Goal: Transaction & Acquisition: Book appointment/travel/reservation

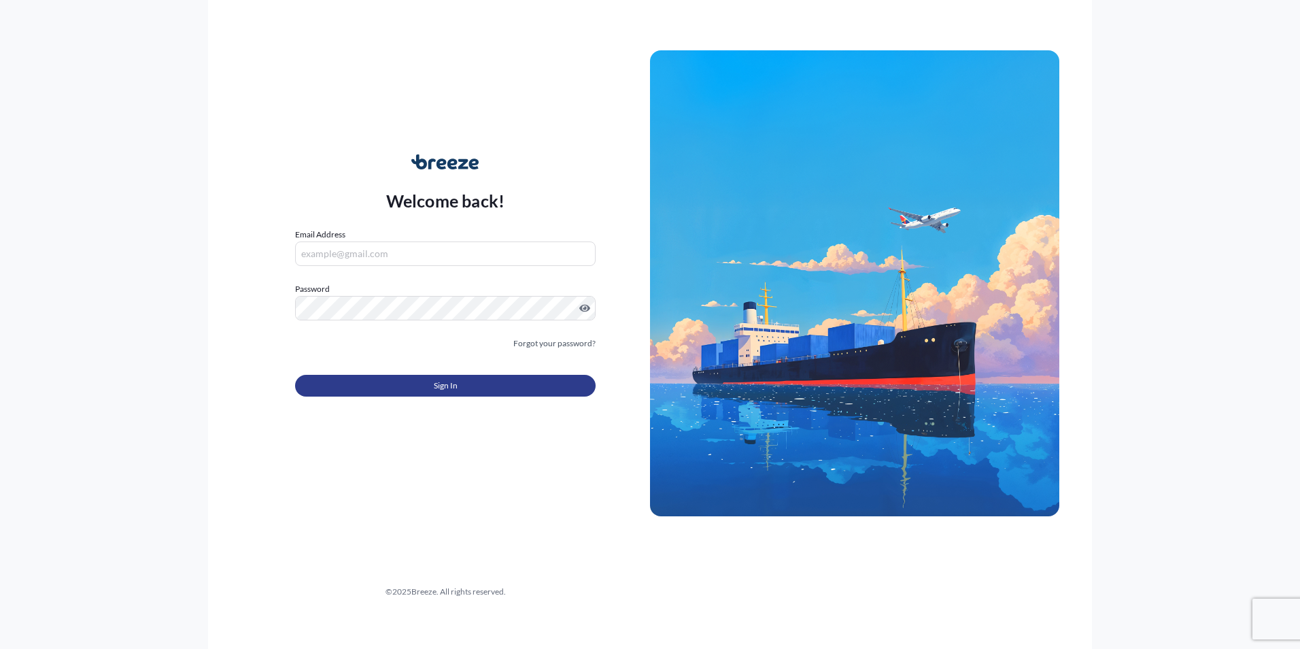
type input "[PERSON_NAME][EMAIL_ADDRESS][PERSON_NAME][DOMAIN_NAME]"
click at [401, 382] on button "Sign In" at bounding box center [445, 386] width 301 height 22
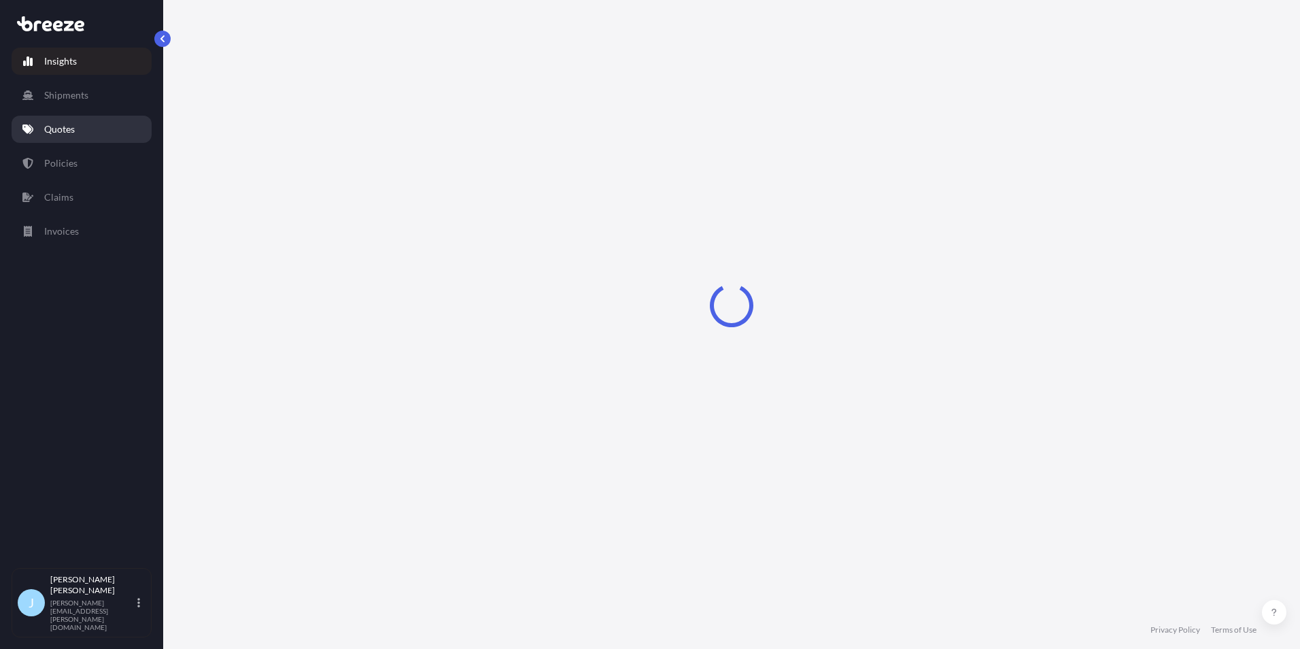
click at [105, 138] on link "Quotes" at bounding box center [82, 129] width 140 height 27
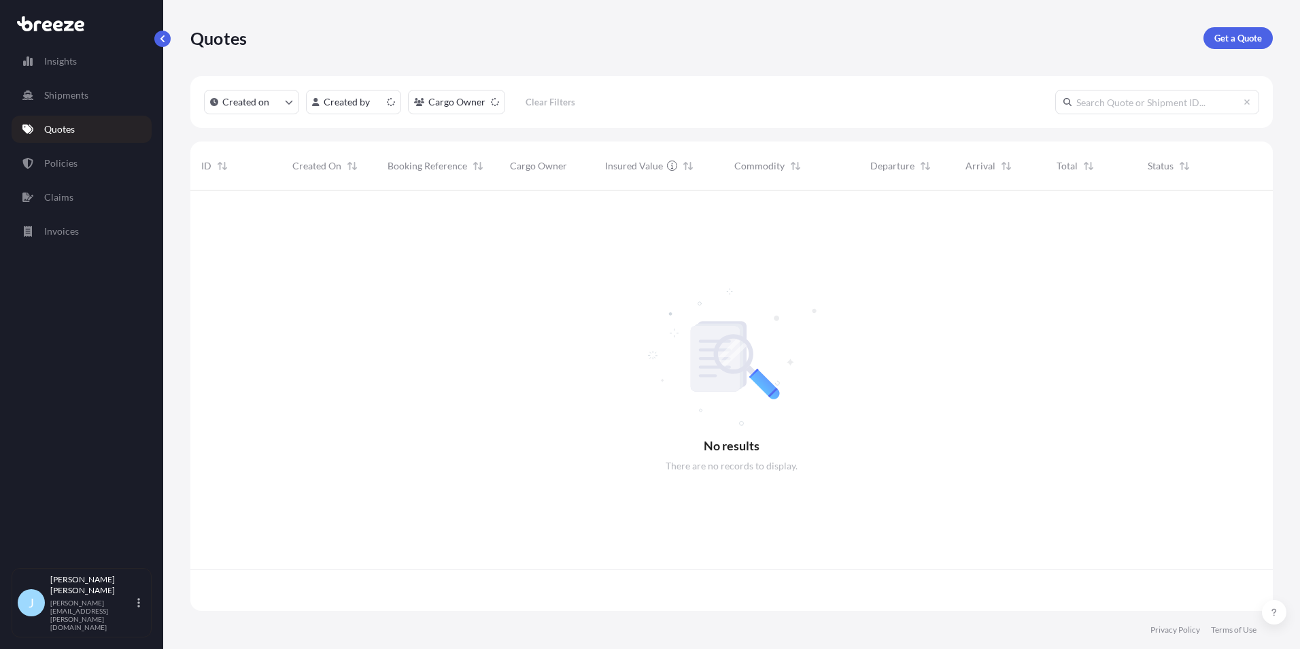
scroll to position [417, 1072]
click at [1240, 39] on p "Get a Quote" at bounding box center [1238, 38] width 48 height 14
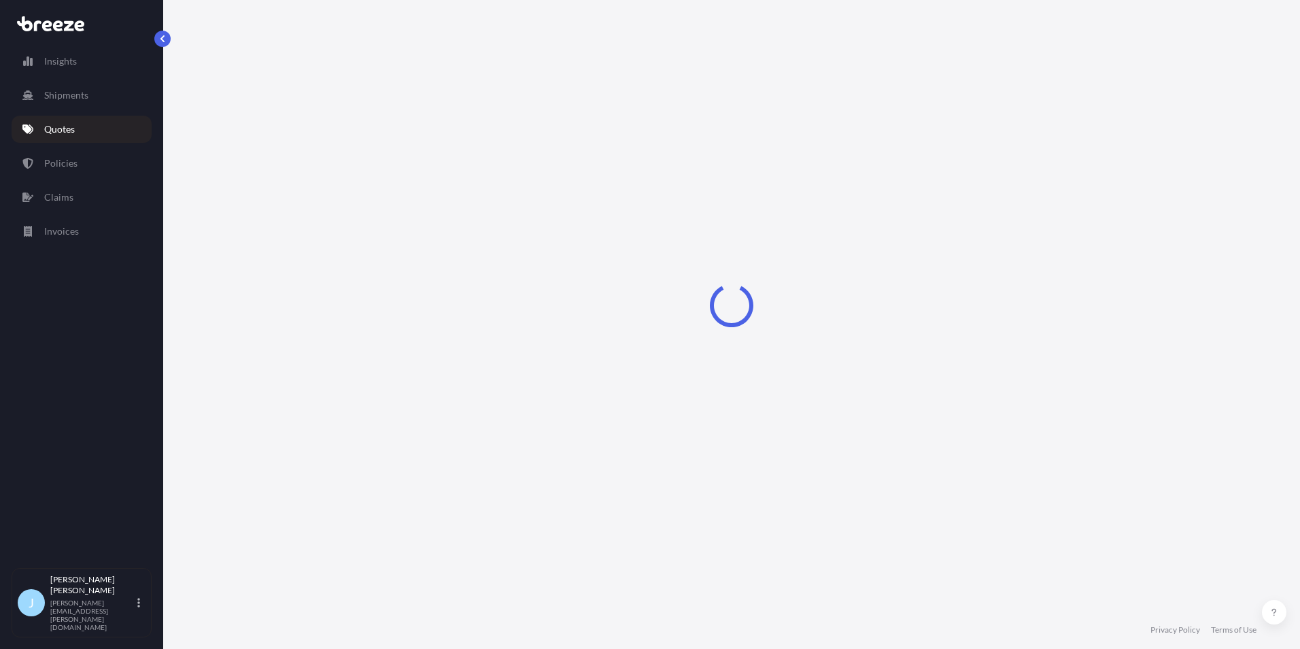
select select "Sea"
select select "1"
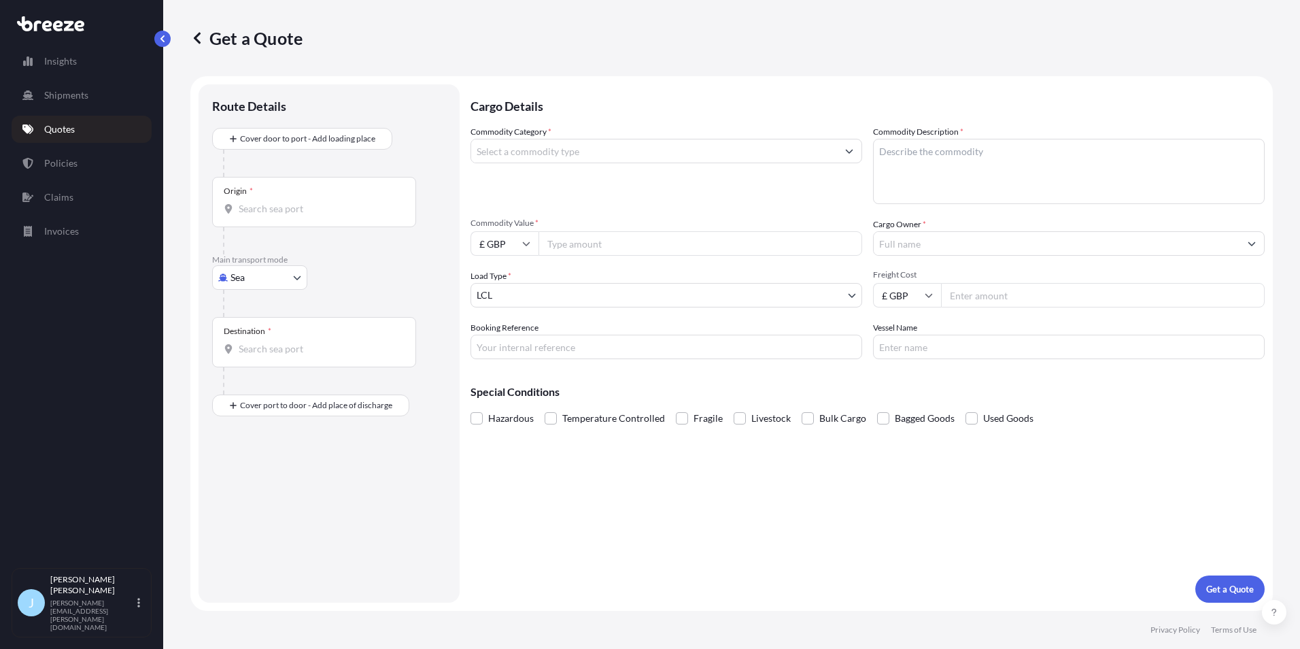
click at [257, 288] on body "Insights Shipments Quotes Policies Claims Invoices J [PERSON_NAME] [PERSON_NAME…" at bounding box center [650, 324] width 1300 height 649
click at [249, 334] on span "Air" at bounding box center [245, 337] width 14 height 14
select select "Air"
click at [287, 217] on input "Origin *" at bounding box center [319, 214] width 160 height 14
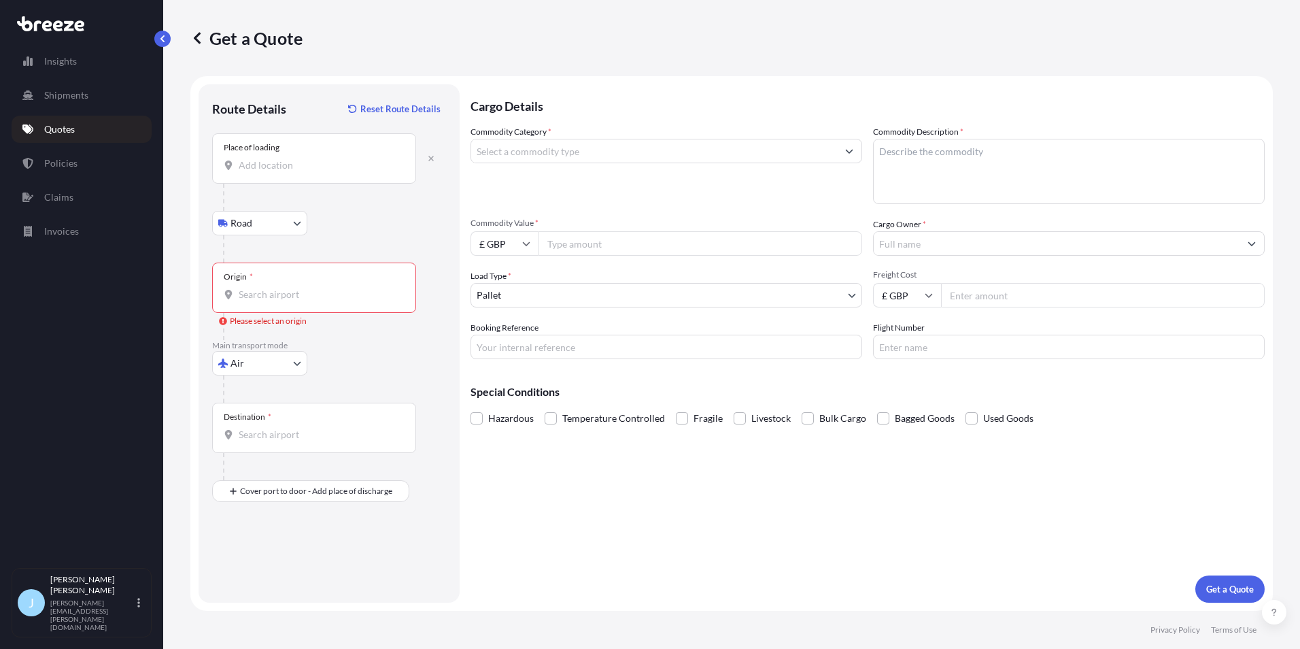
click at [299, 169] on input "Place of loading" at bounding box center [319, 165] width 160 height 14
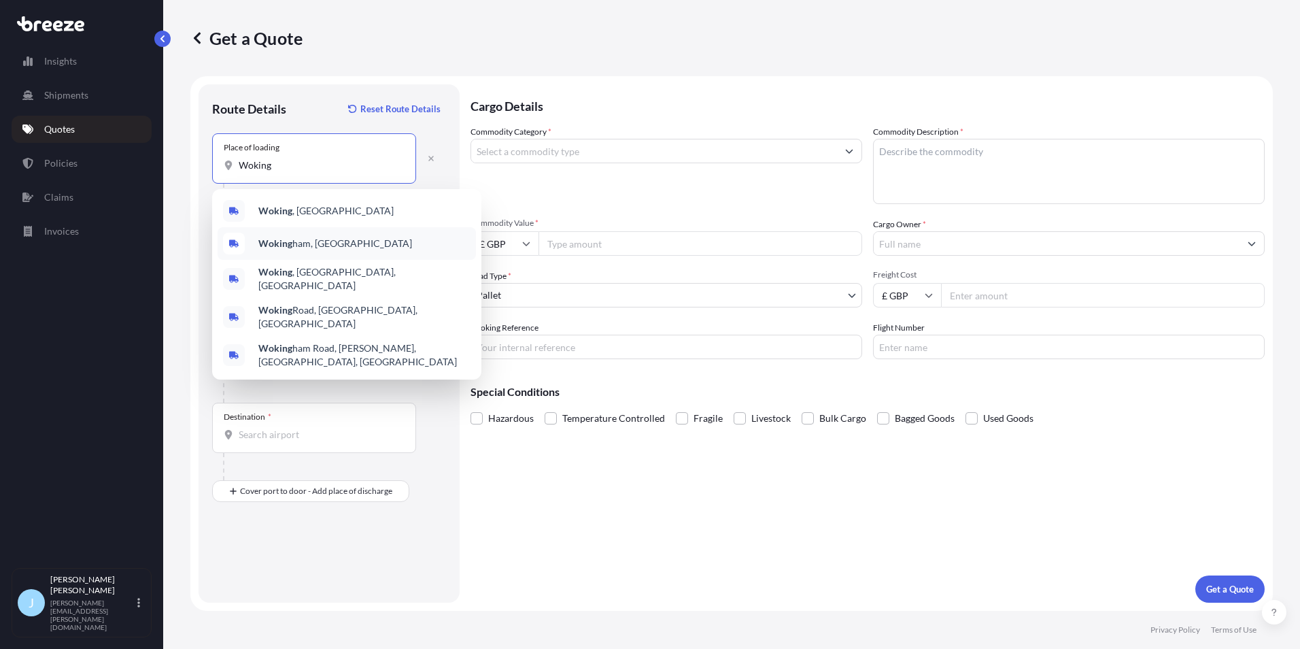
click at [316, 243] on span "Woking ham, [GEOGRAPHIC_DATA]" at bounding box center [335, 244] width 154 height 14
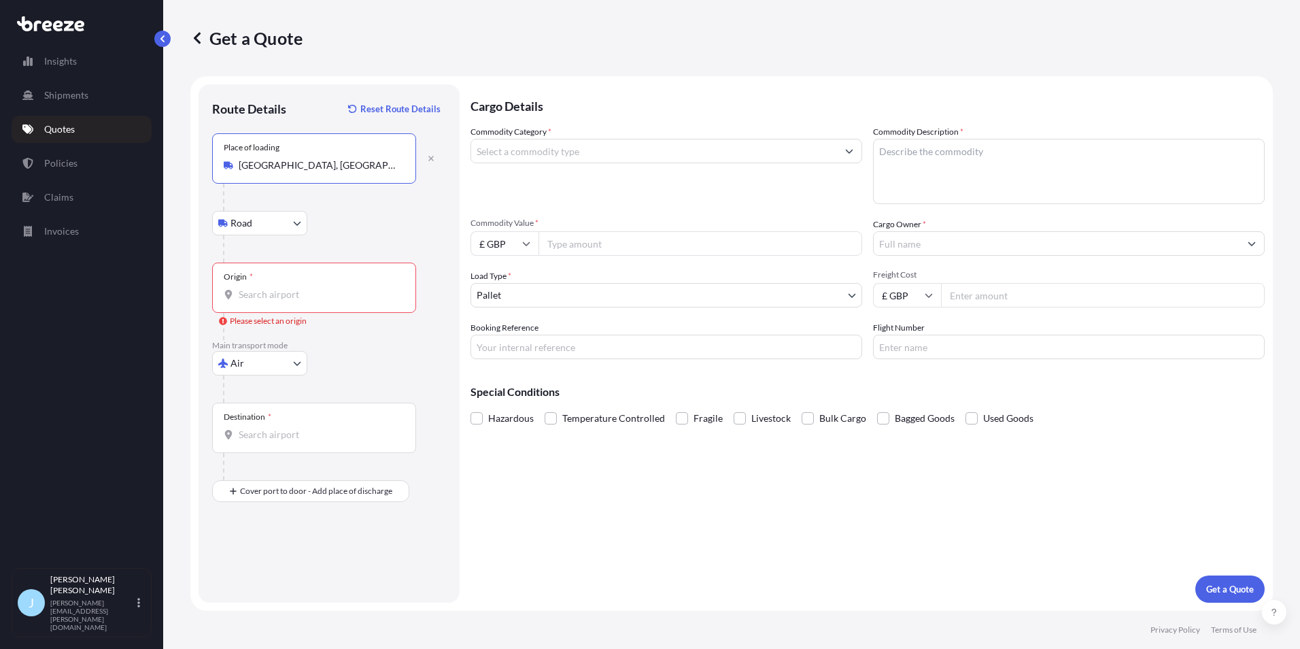
type input "[GEOGRAPHIC_DATA], [GEOGRAPHIC_DATA]"
click at [248, 285] on div "Origin *" at bounding box center [314, 287] width 204 height 50
click at [248, 288] on input "Origin * Please select an origin" at bounding box center [319, 295] width 160 height 14
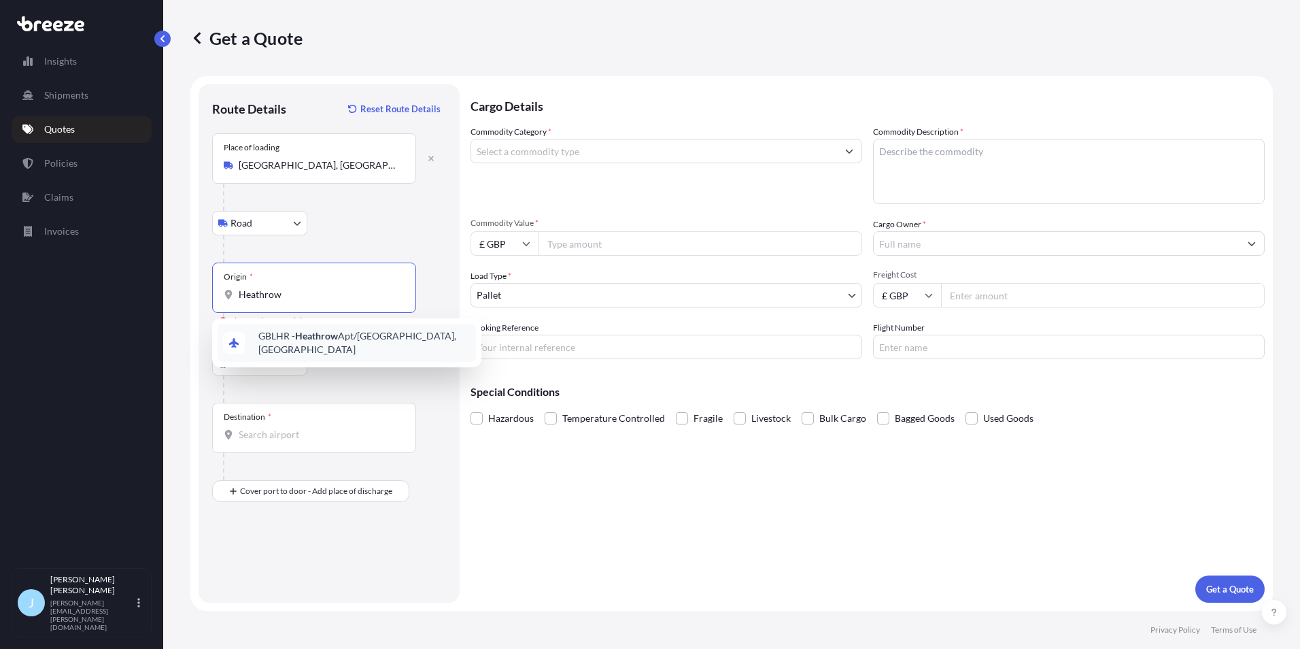
click at [287, 345] on span "GBLHR - Heathrow Apt/[GEOGRAPHIC_DATA], [GEOGRAPHIC_DATA]" at bounding box center [364, 342] width 212 height 27
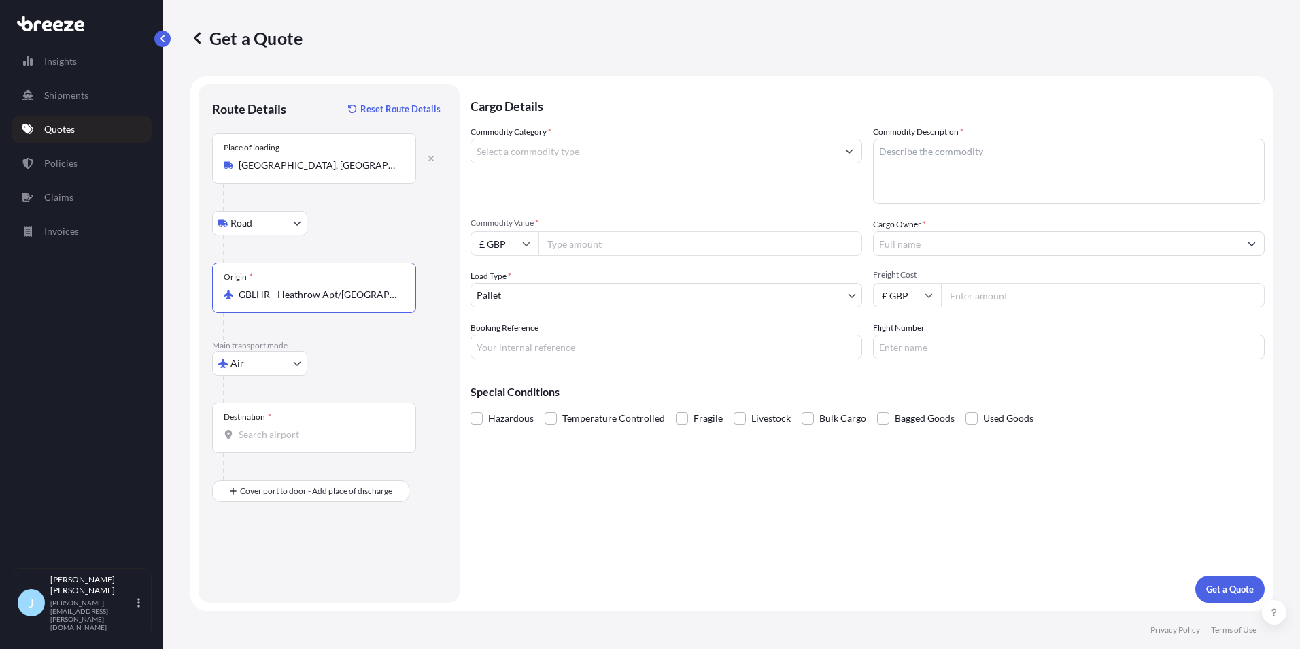
type input "GBLHR - Heathrow Apt/[GEOGRAPHIC_DATA], [GEOGRAPHIC_DATA]"
click at [278, 443] on div "Destination *" at bounding box center [314, 427] width 204 height 50
click at [278, 441] on input "Destination *" at bounding box center [319, 435] width 160 height 14
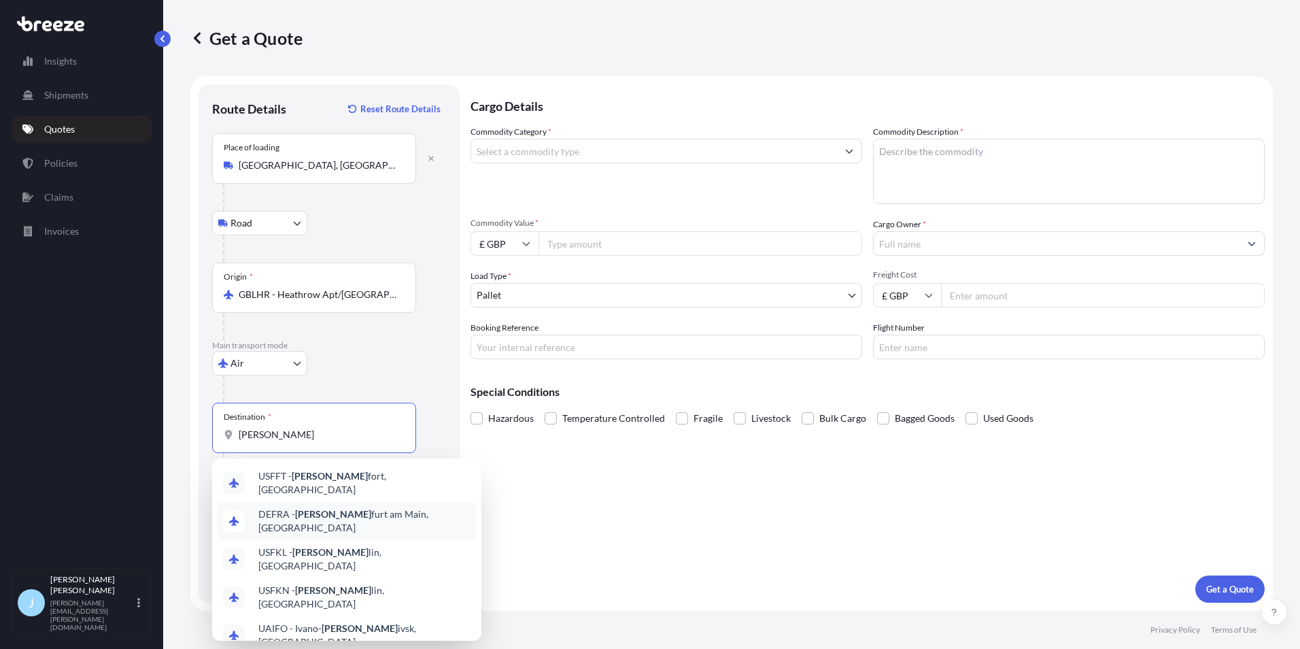
click at [362, 516] on span "DEFRA - [PERSON_NAME] am Main, [GEOGRAPHIC_DATA]" at bounding box center [364, 520] width 212 height 27
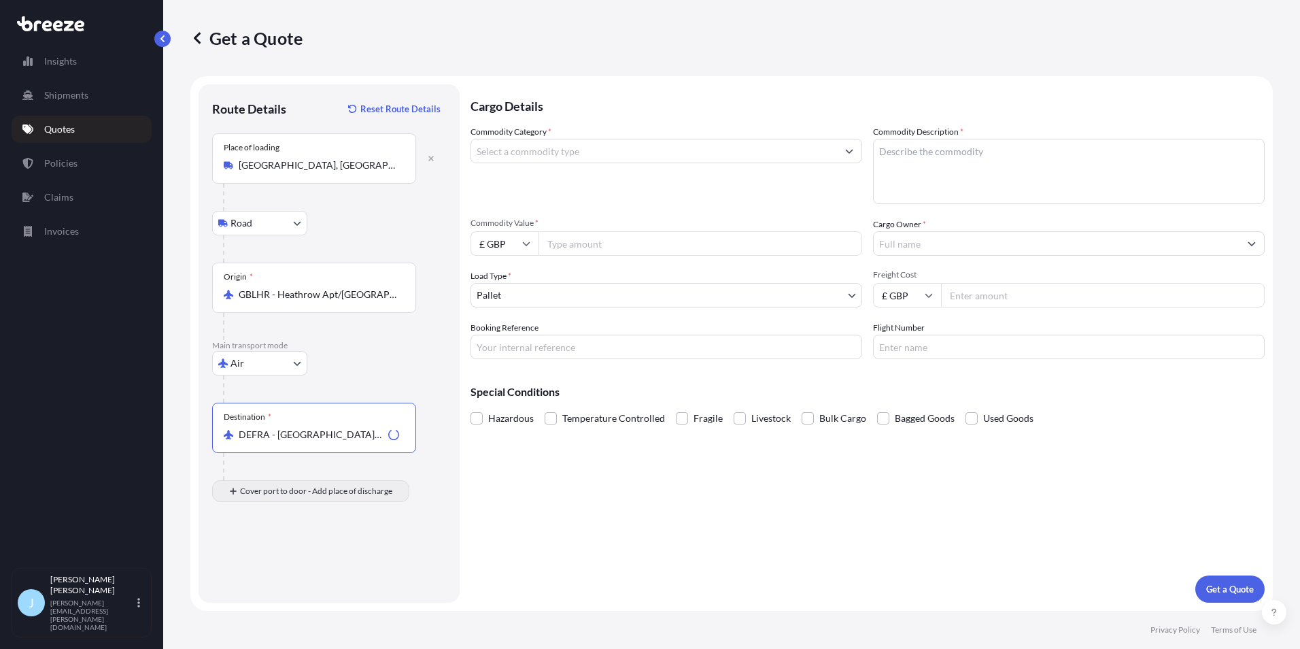
type input "DEFRA - [GEOGRAPHIC_DATA], [GEOGRAPHIC_DATA]"
click at [297, 562] on input "Place of Discharge" at bounding box center [319, 564] width 160 height 14
drag, startPoint x: 324, startPoint y: 576, endPoint x: 288, endPoint y: 578, distance: 36.8
click at [288, 578] on div "Place of Discharge [GEOGRAPHIC_DATA]" at bounding box center [314, 557] width 204 height 50
click at [288, 577] on div "Place of Discharge [GEOGRAPHIC_DATA]" at bounding box center [314, 557] width 204 height 50
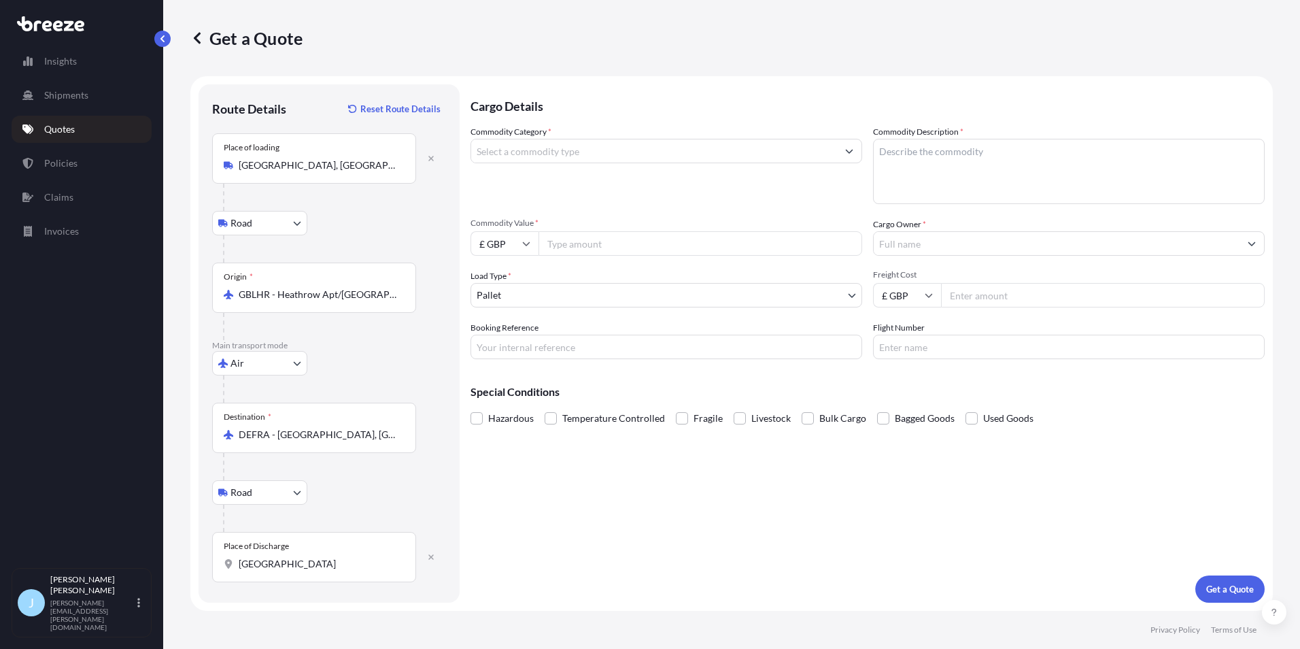
click at [288, 570] on input "[GEOGRAPHIC_DATA]" at bounding box center [319, 564] width 160 height 14
drag, startPoint x: 318, startPoint y: 572, endPoint x: 290, endPoint y: 568, distance: 28.2
click at [296, 568] on div "Place of Discharge [GEOGRAPHIC_DATA]" at bounding box center [314, 557] width 204 height 50
click at [296, 568] on input "[GEOGRAPHIC_DATA]" at bounding box center [319, 564] width 160 height 14
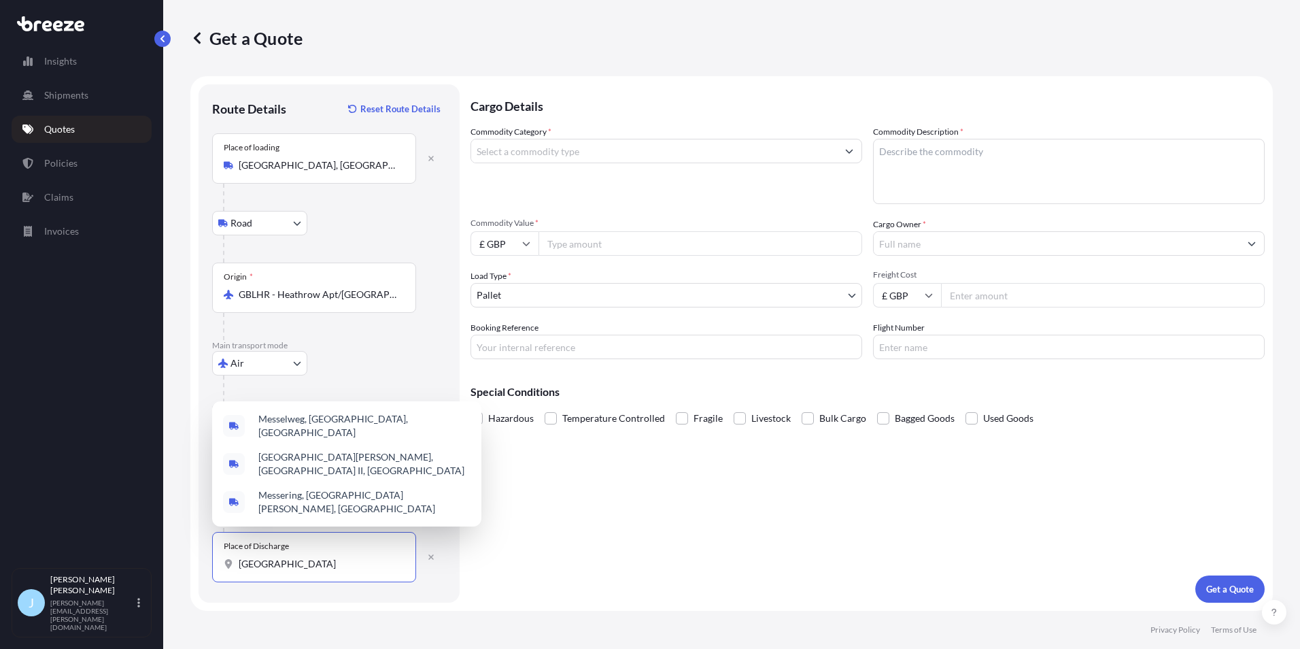
drag, startPoint x: 290, startPoint y: 568, endPoint x: 281, endPoint y: 568, distance: 8.9
click at [281, 568] on input "[GEOGRAPHIC_DATA]" at bounding box center [319, 564] width 160 height 14
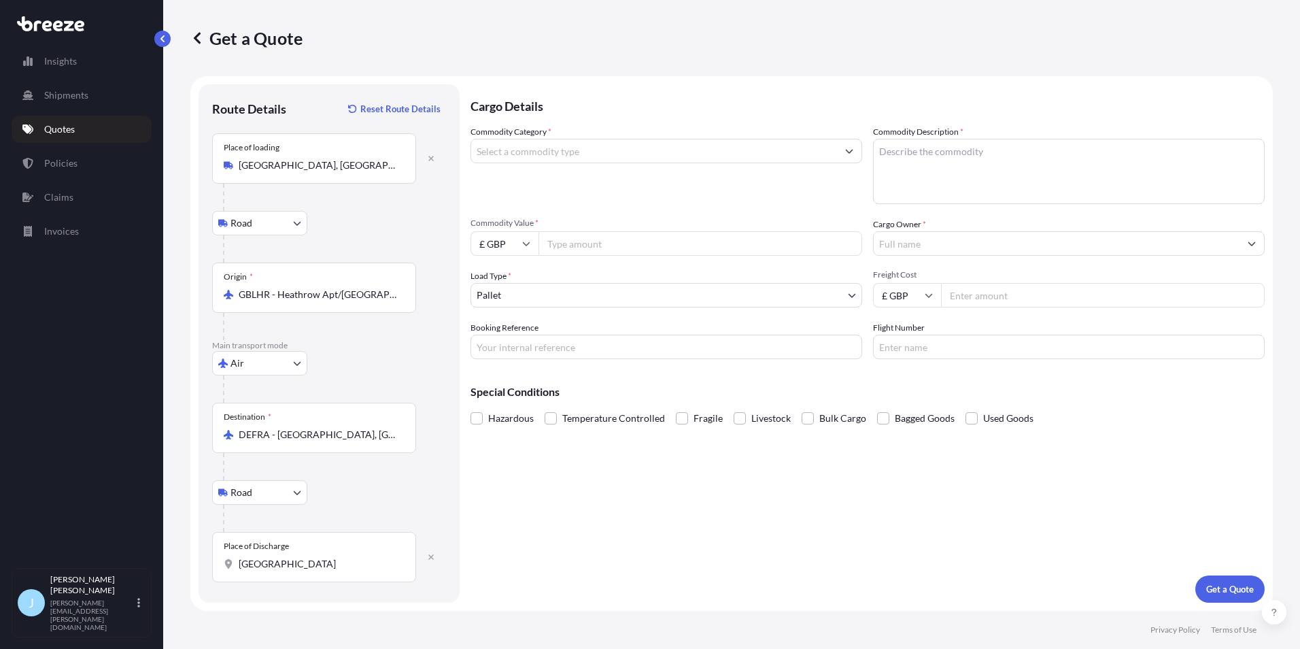
click at [247, 550] on div "Place of Discharge" at bounding box center [256, 546] width 65 height 11
click at [247, 557] on input "[GEOGRAPHIC_DATA]" at bounding box center [319, 564] width 160 height 14
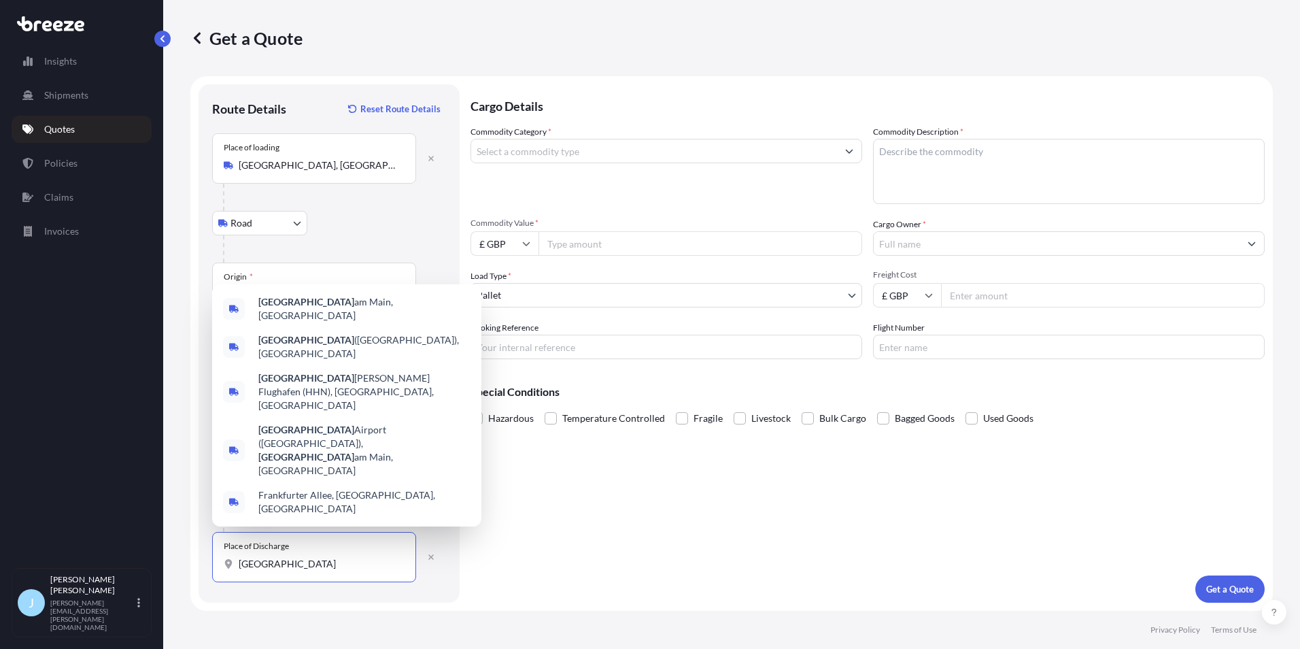
click at [283, 570] on input "[GEOGRAPHIC_DATA]" at bounding box center [319, 564] width 160 height 14
click at [283, 568] on input "[GEOGRAPHIC_DATA]" at bounding box center [319, 564] width 160 height 14
drag, startPoint x: 284, startPoint y: 567, endPoint x: 200, endPoint y: 568, distance: 83.6
click at [196, 568] on form "Route Details Reset Route Details Place of loading [GEOGRAPHIC_DATA], [GEOGRAPH…" at bounding box center [731, 343] width 1082 height 534
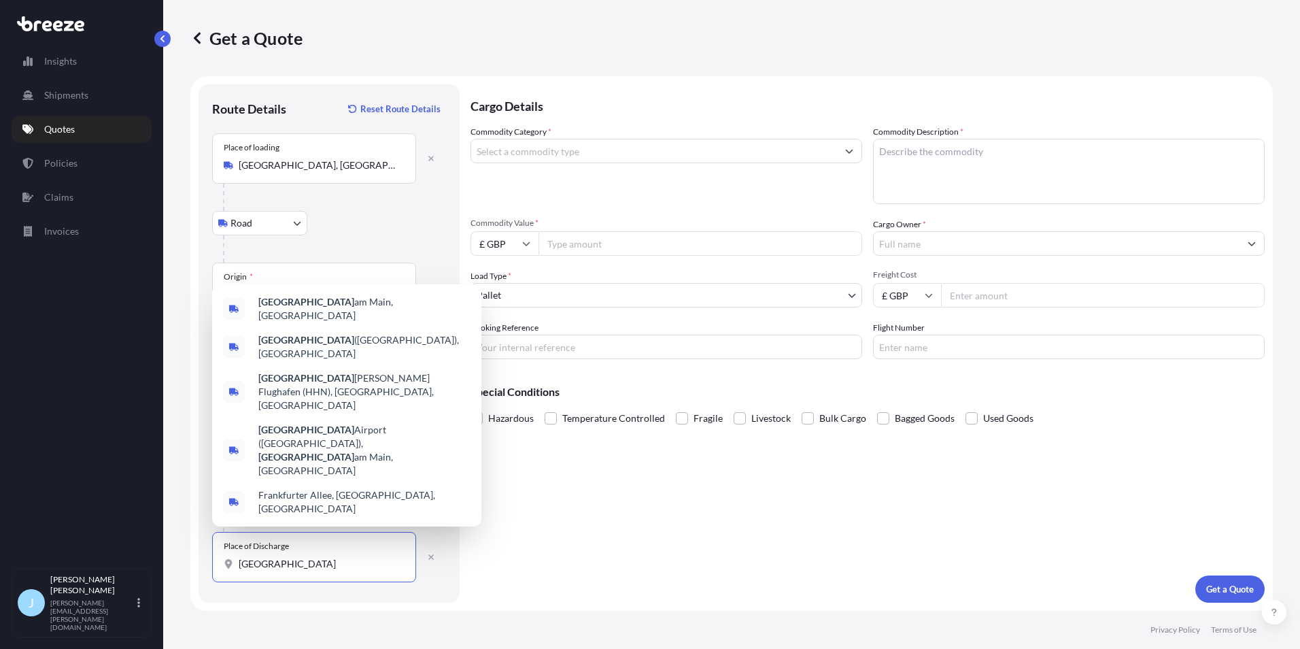
paste input "[GEOGRAPHIC_DATA]"
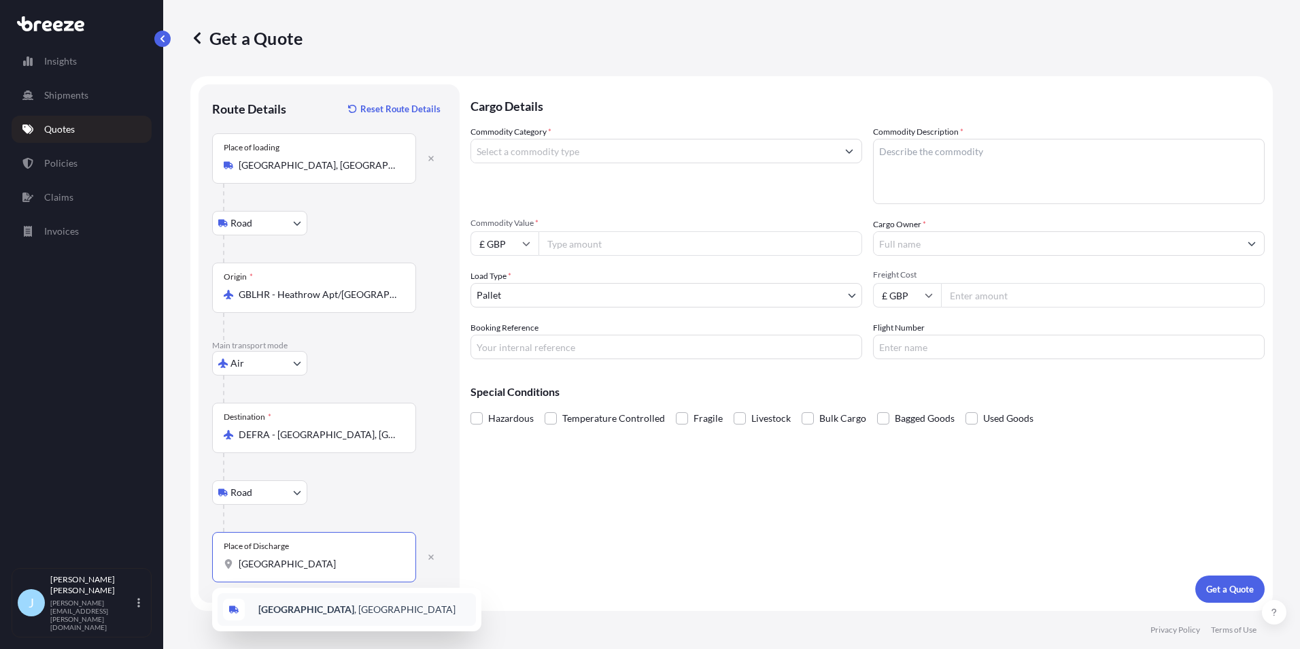
click at [353, 607] on b "[GEOGRAPHIC_DATA]" at bounding box center [306, 609] width 96 height 12
type input "[GEOGRAPHIC_DATA], [GEOGRAPHIC_DATA]"
click at [655, 159] on input "Commodity Category *" at bounding box center [654, 151] width 366 height 24
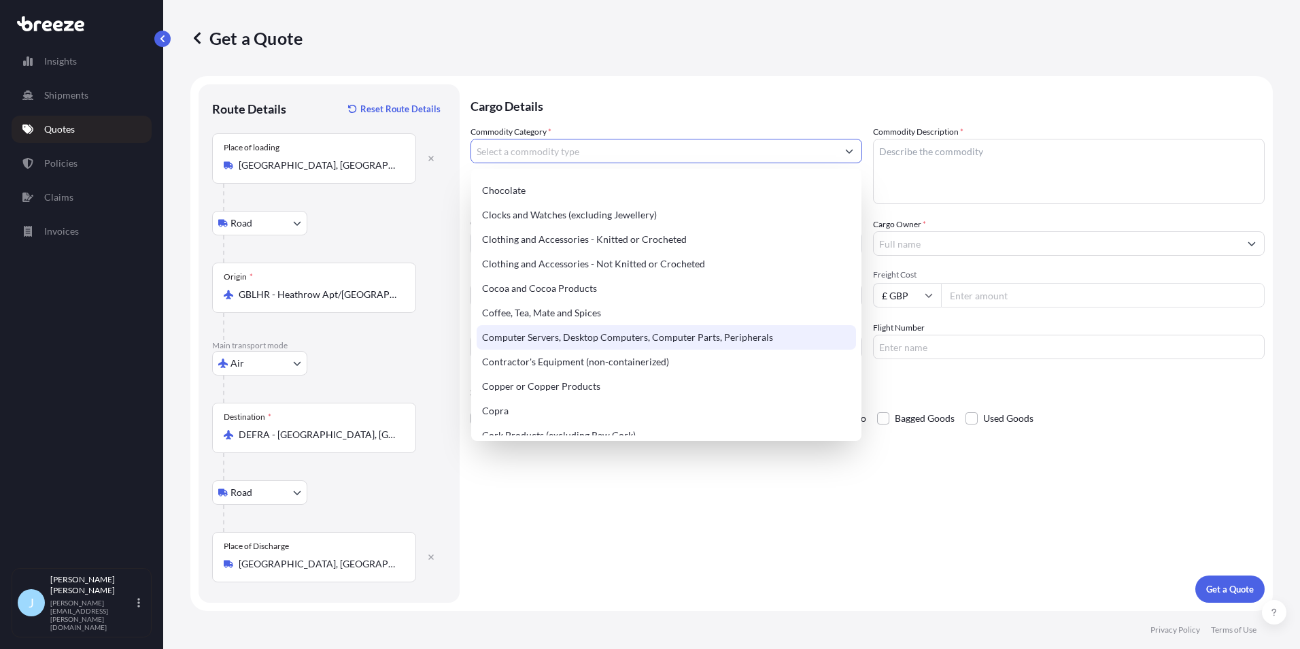
scroll to position [524, 0]
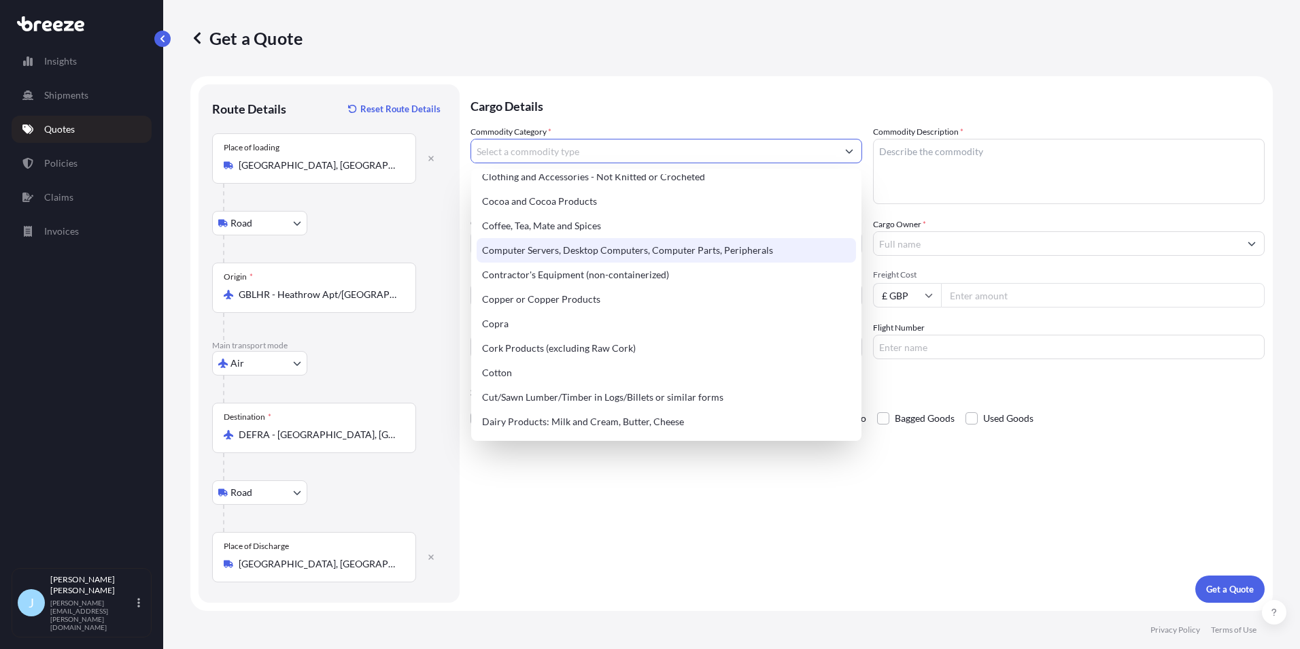
click at [585, 254] on div "Computer Servers, Desktop Computers, Computer Parts, Peripherals" at bounding box center [666, 250] width 379 height 24
type input "Computer Servers, Desktop Computers, Computer Parts, Peripherals"
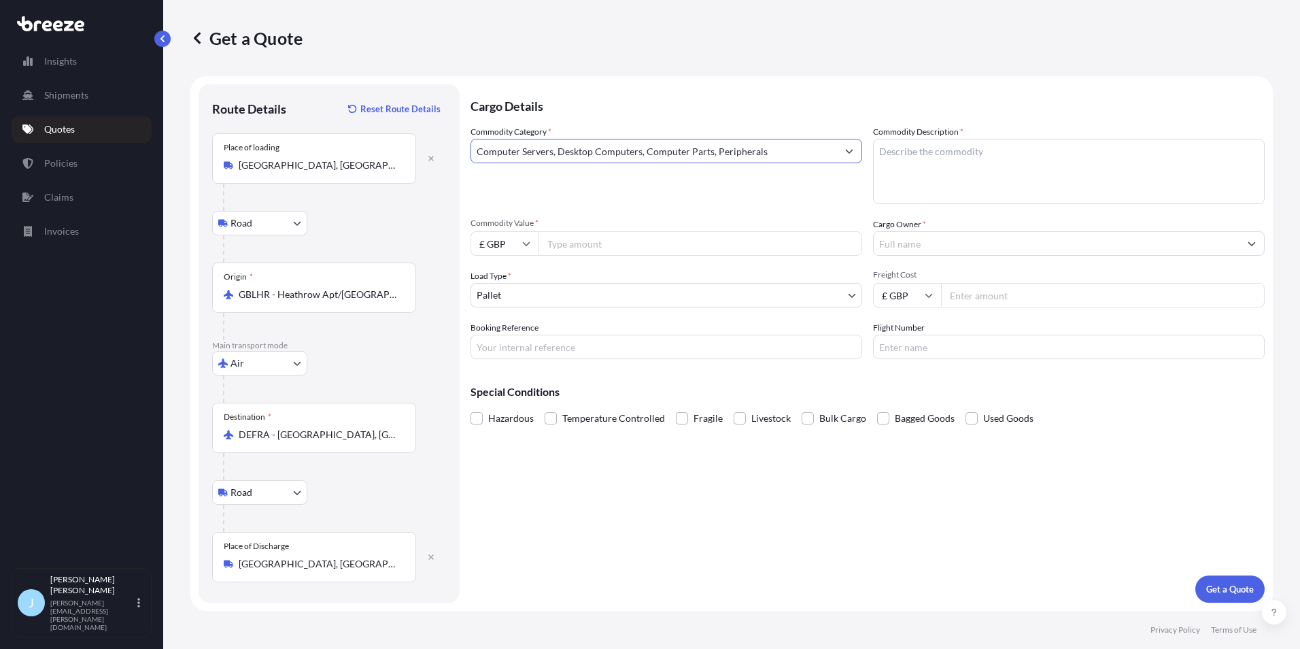
click at [921, 173] on textarea "Commodity Description *" at bounding box center [1069, 171] width 392 height 65
type textarea "Live Captioning boxes"
click at [589, 231] on input "Commodity Value *" at bounding box center [700, 243] width 324 height 24
type input "900"
click at [920, 251] on input "Cargo Owner *" at bounding box center [1057, 243] width 366 height 24
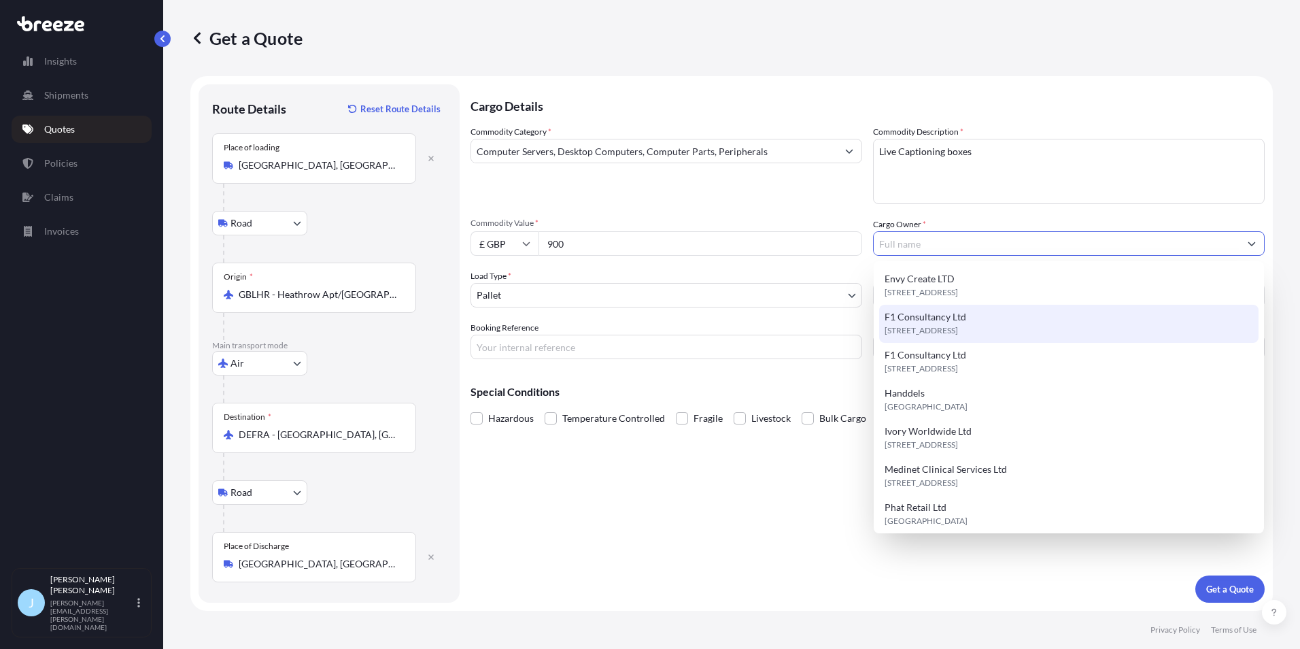
click at [950, 328] on span "[STREET_ADDRESS]" at bounding box center [921, 331] width 73 height 14
type input "F1 Consultancy Ltd"
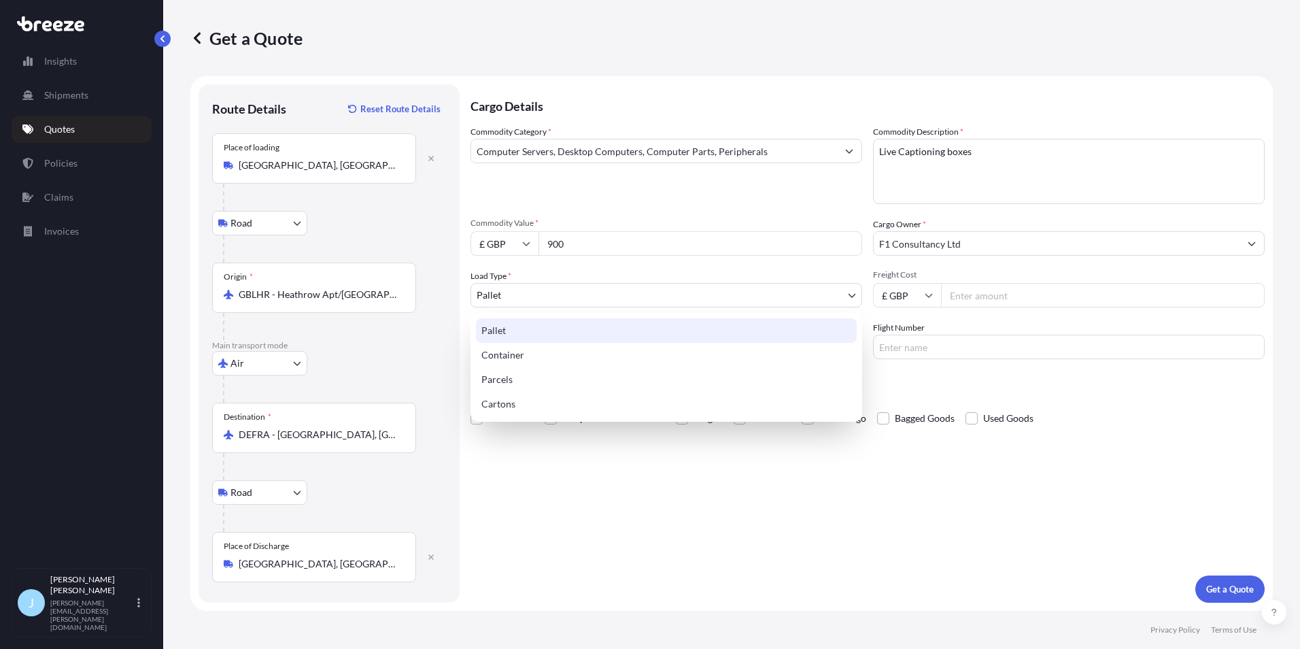
click at [689, 296] on body "9 options available. Insights Shipments Quotes Policies Claims Invoices J [PERS…" at bounding box center [650, 324] width 1300 height 649
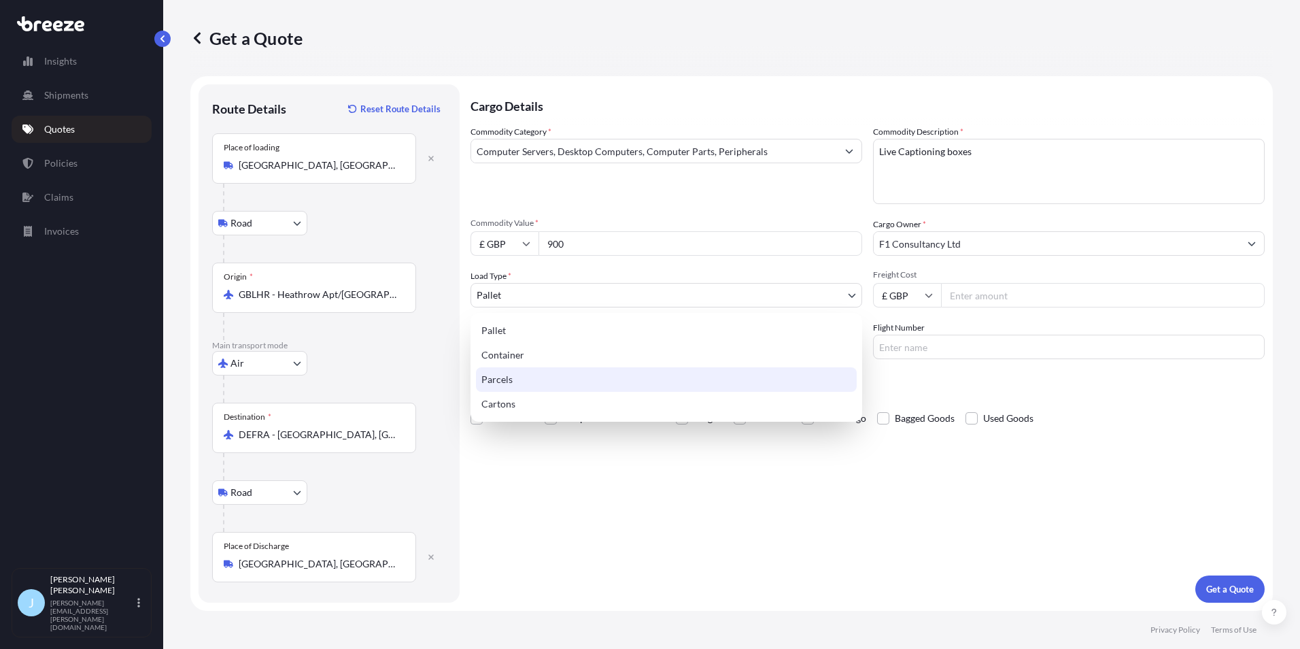
click at [650, 385] on div "Parcels" at bounding box center [666, 379] width 381 height 24
select select "3"
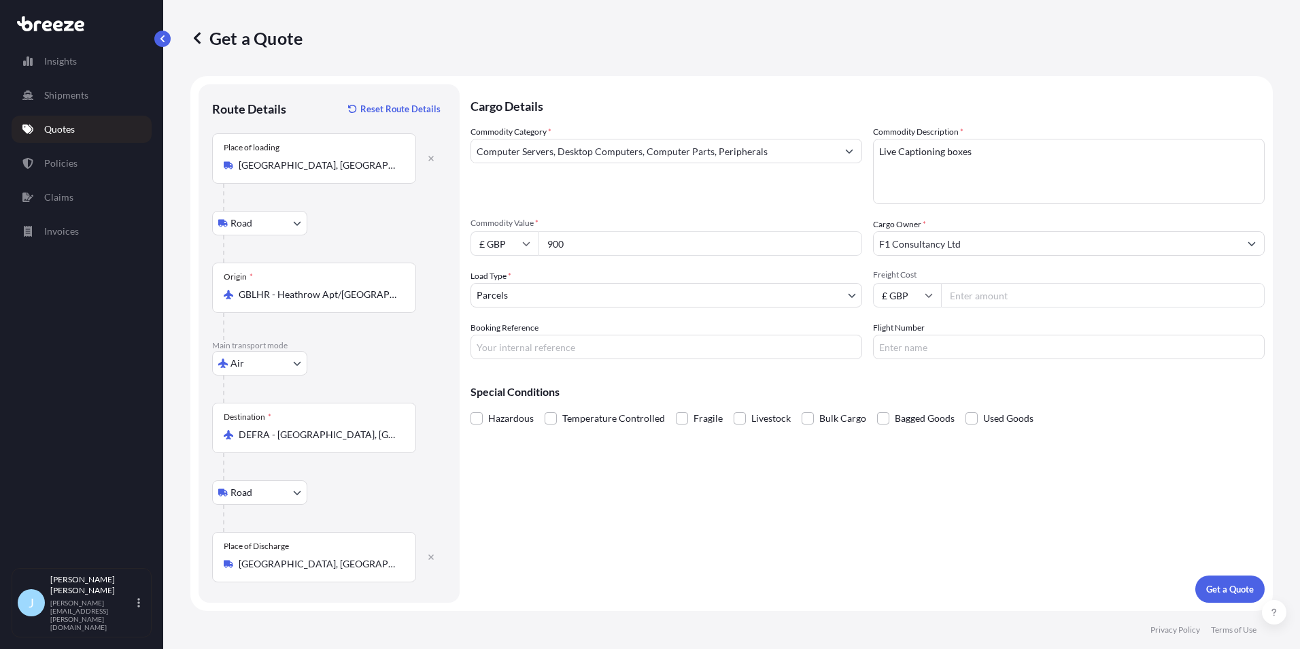
click at [1002, 305] on input "Freight Cost" at bounding box center [1103, 295] width 324 height 24
type input "1925"
click at [539, 358] on input "Booking Reference" at bounding box center [666, 347] width 392 height 24
click at [1071, 415] on div "Hazardous Temperature Controlled Fragile Livestock Bulk Cargo Bagged Goods Used…" at bounding box center [867, 418] width 794 height 20
click at [683, 424] on span at bounding box center [682, 418] width 12 height 12
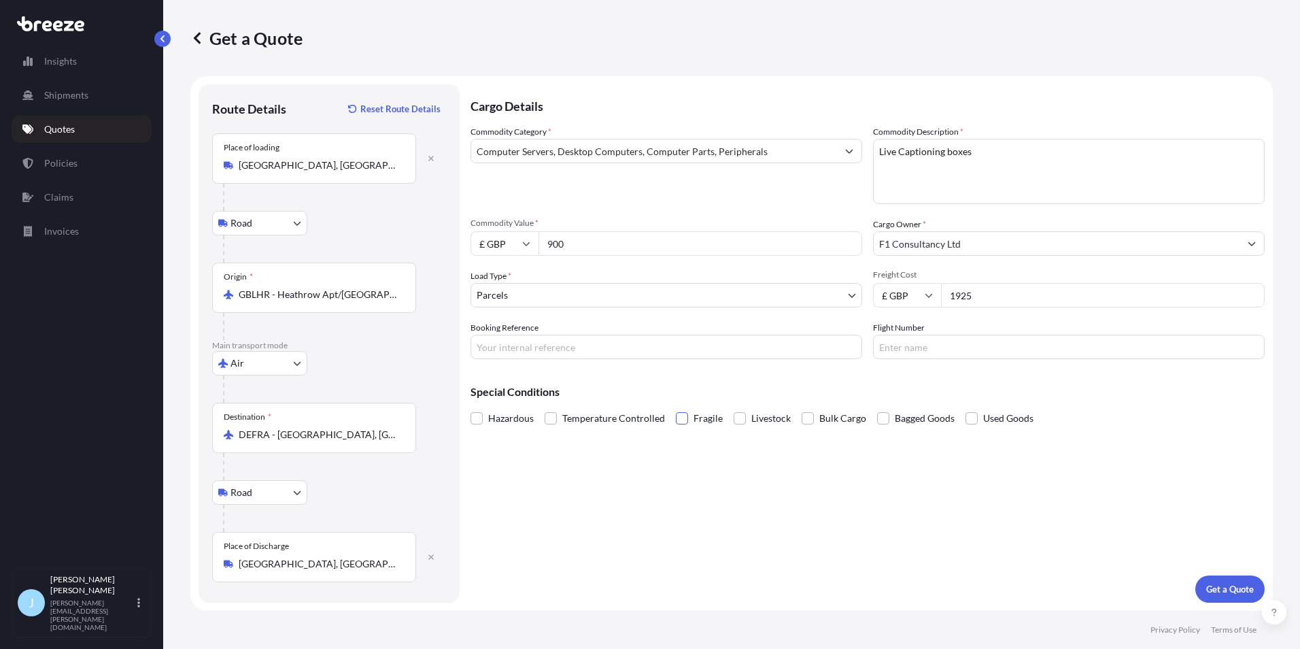
click at [676, 408] on input "Fragile" at bounding box center [676, 408] width 0 height 0
click at [1246, 594] on p "Get a Quote" at bounding box center [1230, 589] width 48 height 14
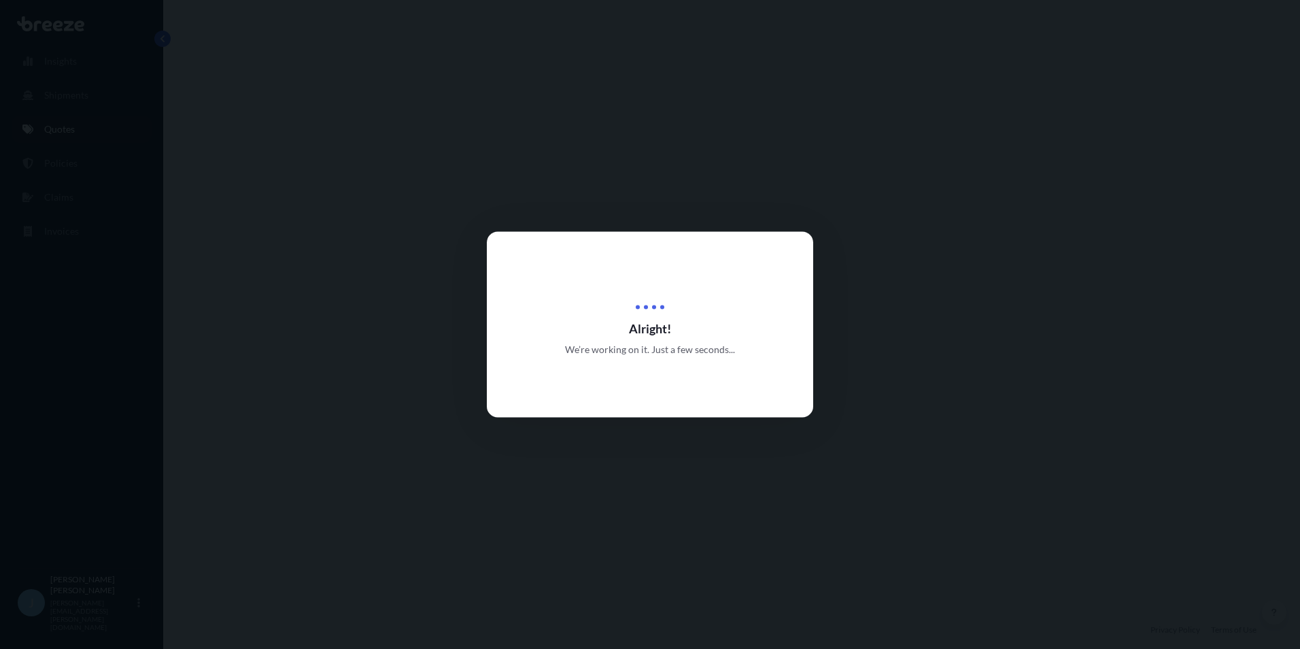
select select "Road"
select select "Air"
select select "Road"
select select "3"
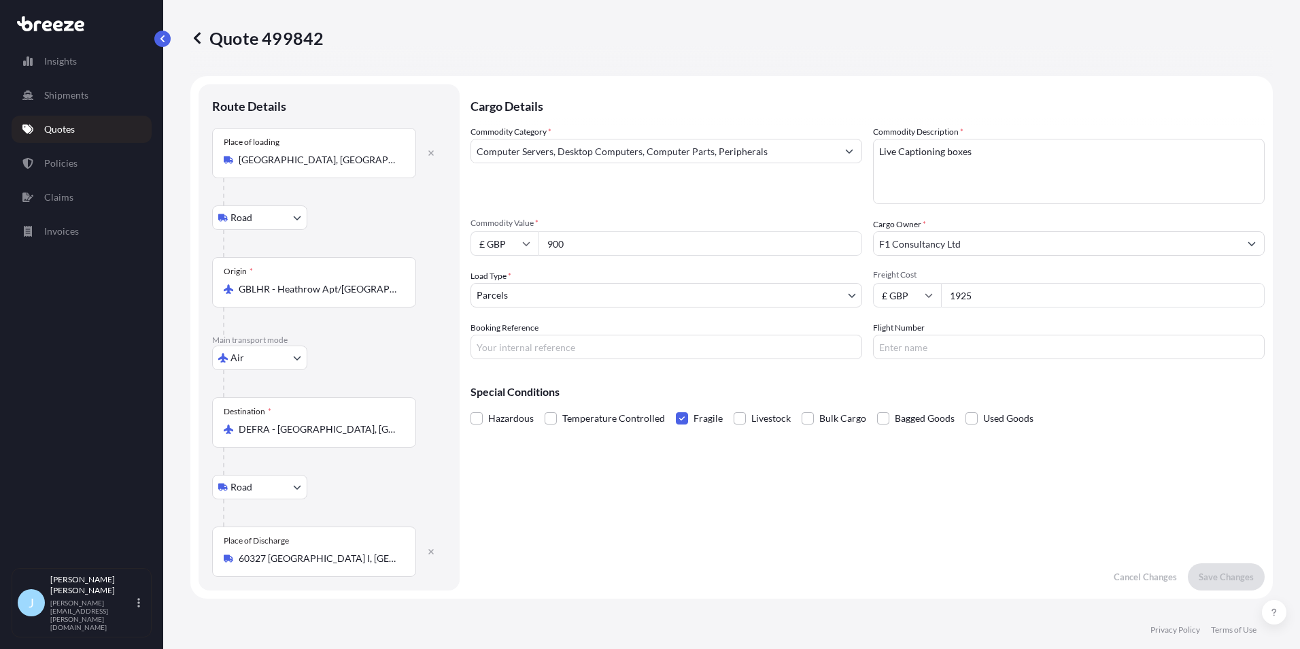
click at [268, 356] on body "Insights Shipments Quotes Policies Claims Invoices J [PERSON_NAME] [PERSON_NAME…" at bounding box center [650, 324] width 1300 height 649
click at [264, 439] on div "Road" at bounding box center [260, 442] width 84 height 24
select select "Road"
select select "1"
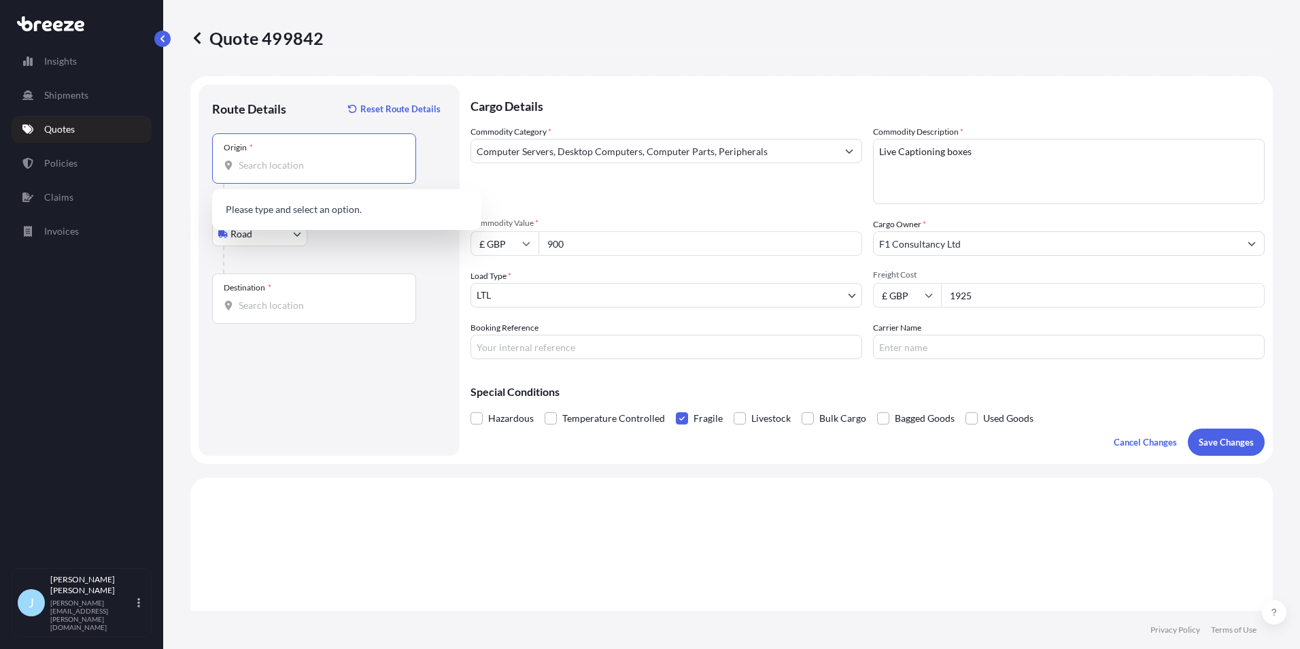
click at [273, 162] on input "Origin *" at bounding box center [319, 165] width 160 height 14
type input "e"
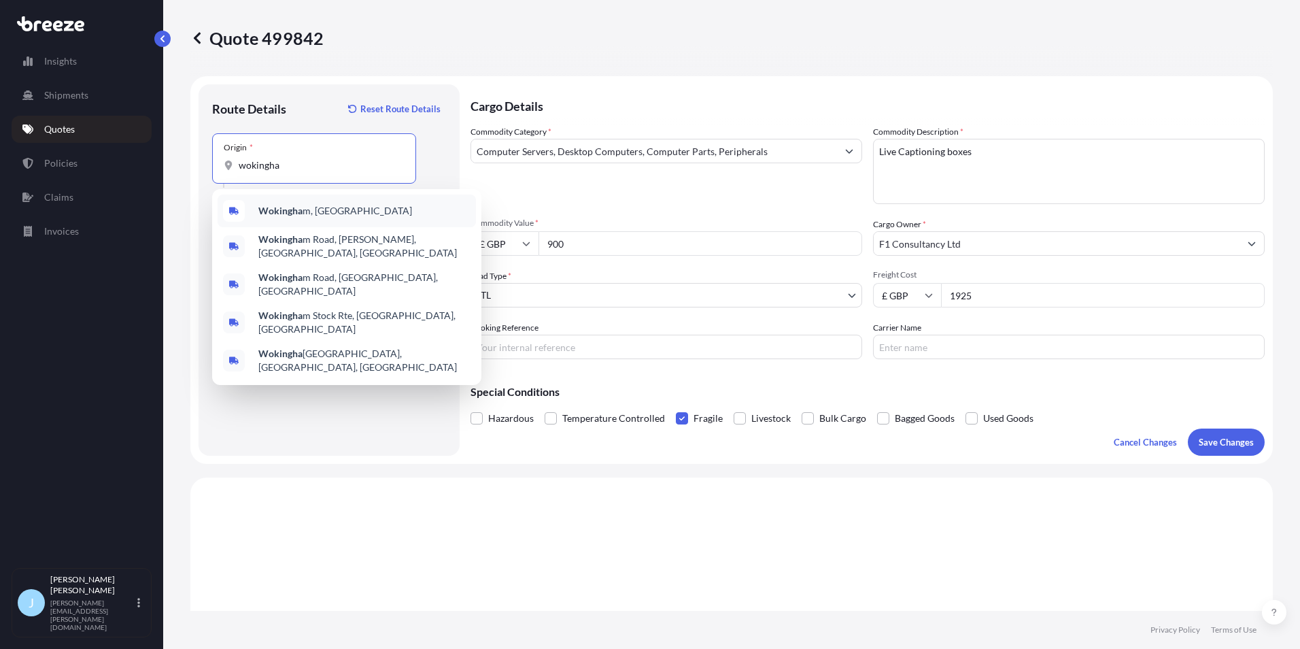
click at [326, 211] on span "Wokingha m, [GEOGRAPHIC_DATA]" at bounding box center [335, 211] width 154 height 14
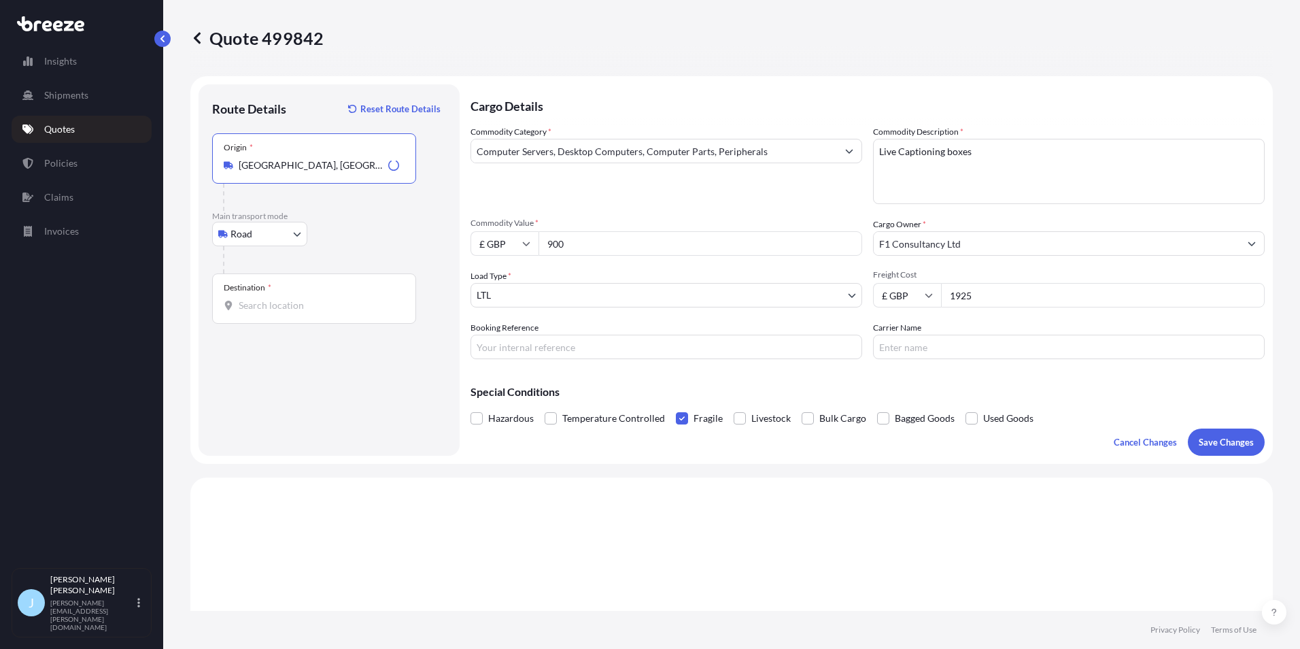
type input "[GEOGRAPHIC_DATA], [GEOGRAPHIC_DATA]"
click at [278, 310] on input "Destination *" at bounding box center [319, 305] width 160 height 14
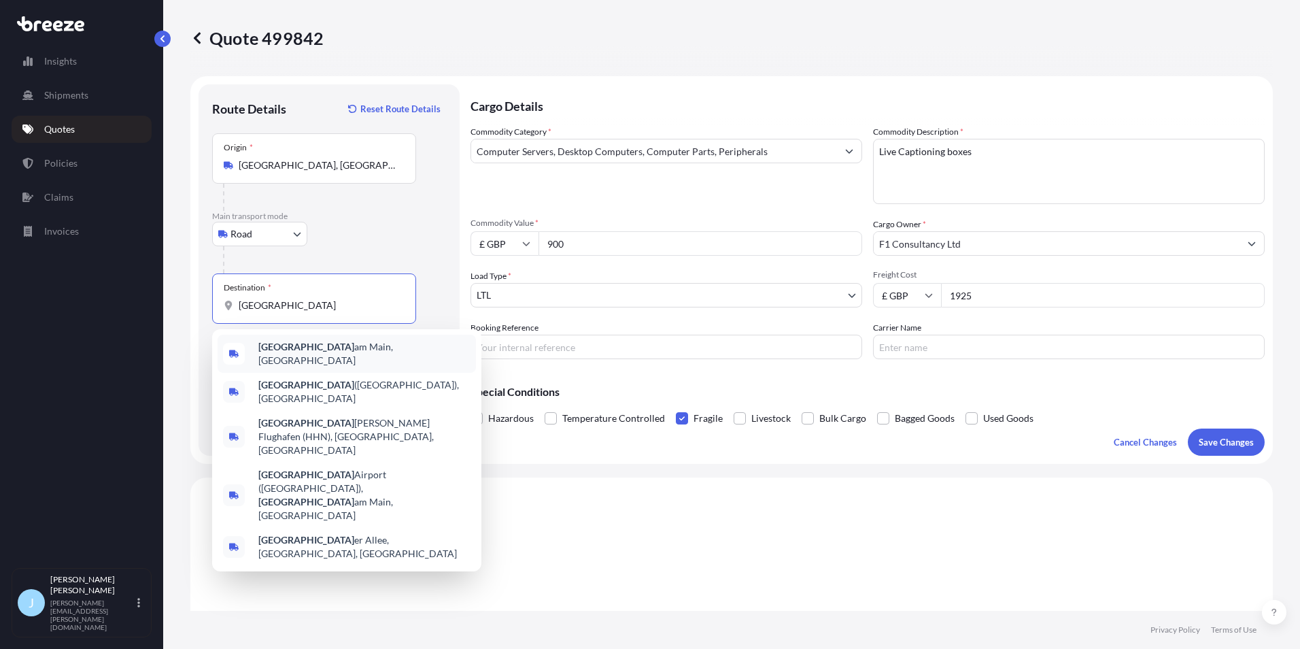
click at [343, 348] on span "[GEOGRAPHIC_DATA], [GEOGRAPHIC_DATA]" at bounding box center [364, 353] width 212 height 27
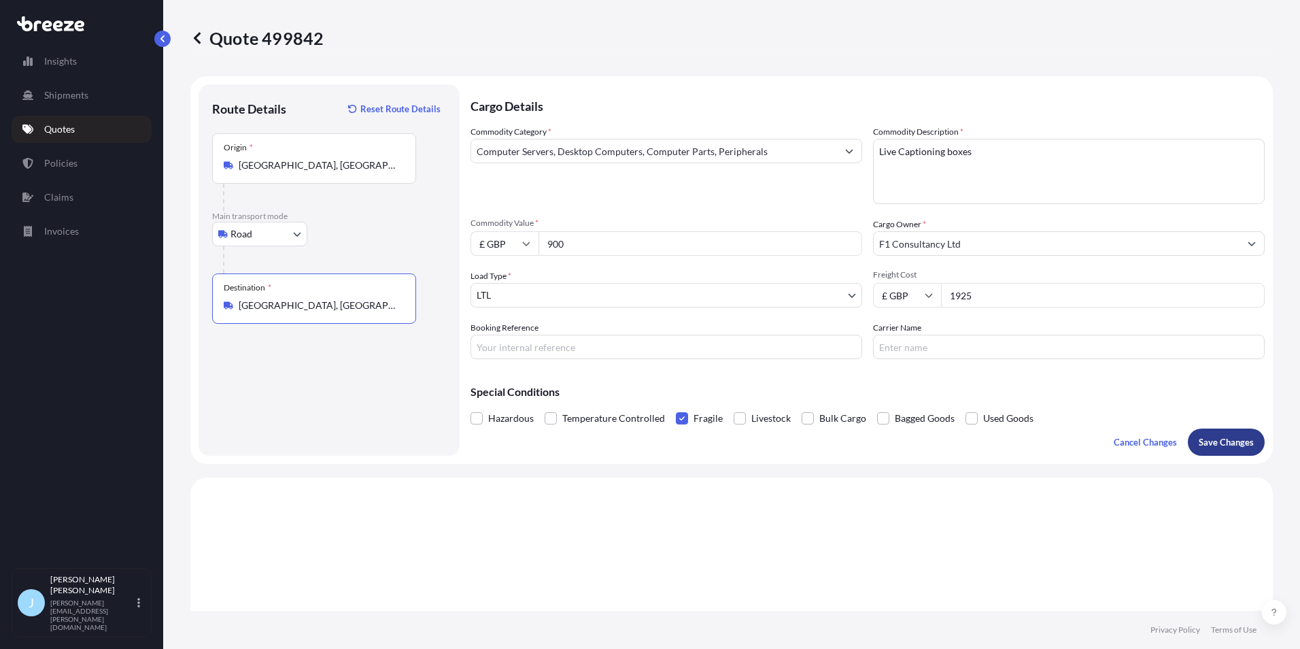
type input "[GEOGRAPHIC_DATA], [GEOGRAPHIC_DATA]"
click at [1234, 434] on button "Save Changes" at bounding box center [1226, 441] width 77 height 27
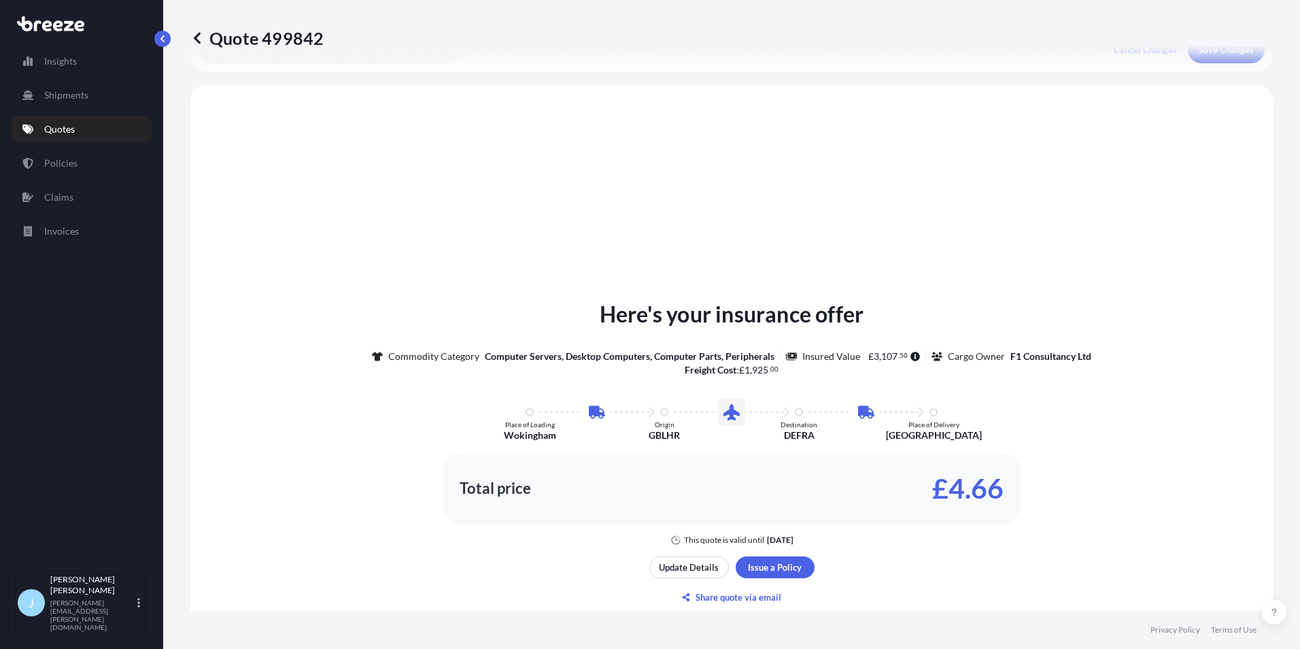
scroll to position [409, 0]
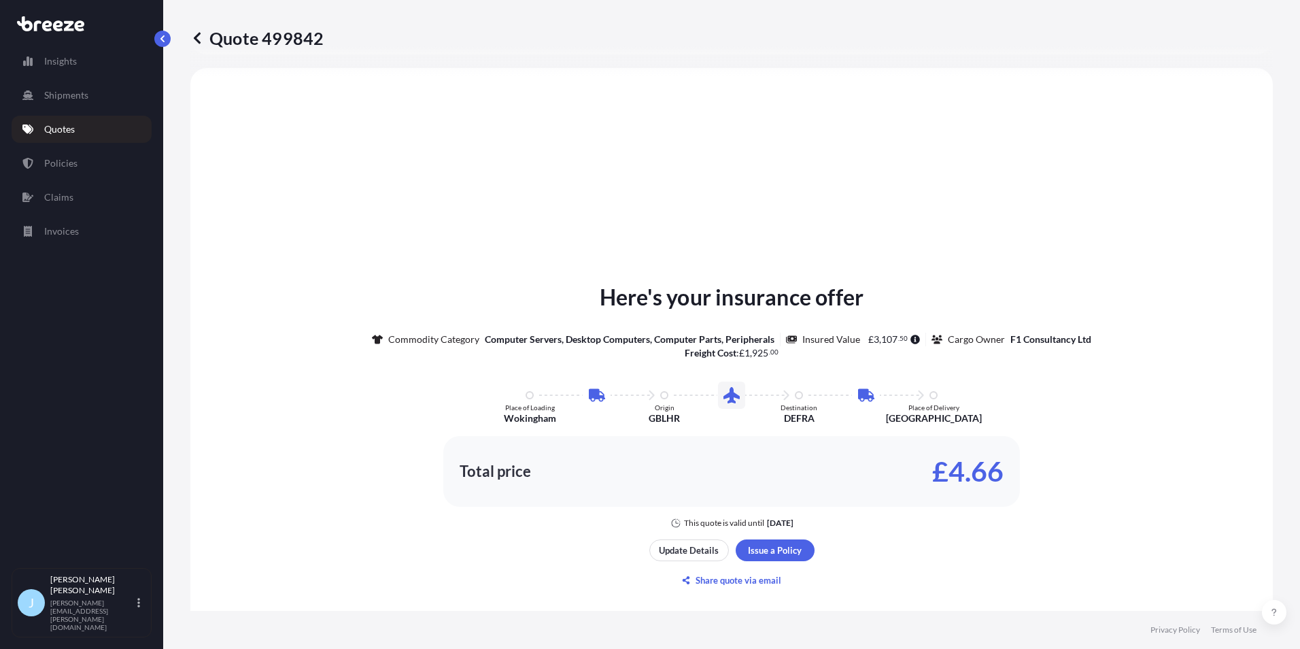
select select "Road"
select select "1"
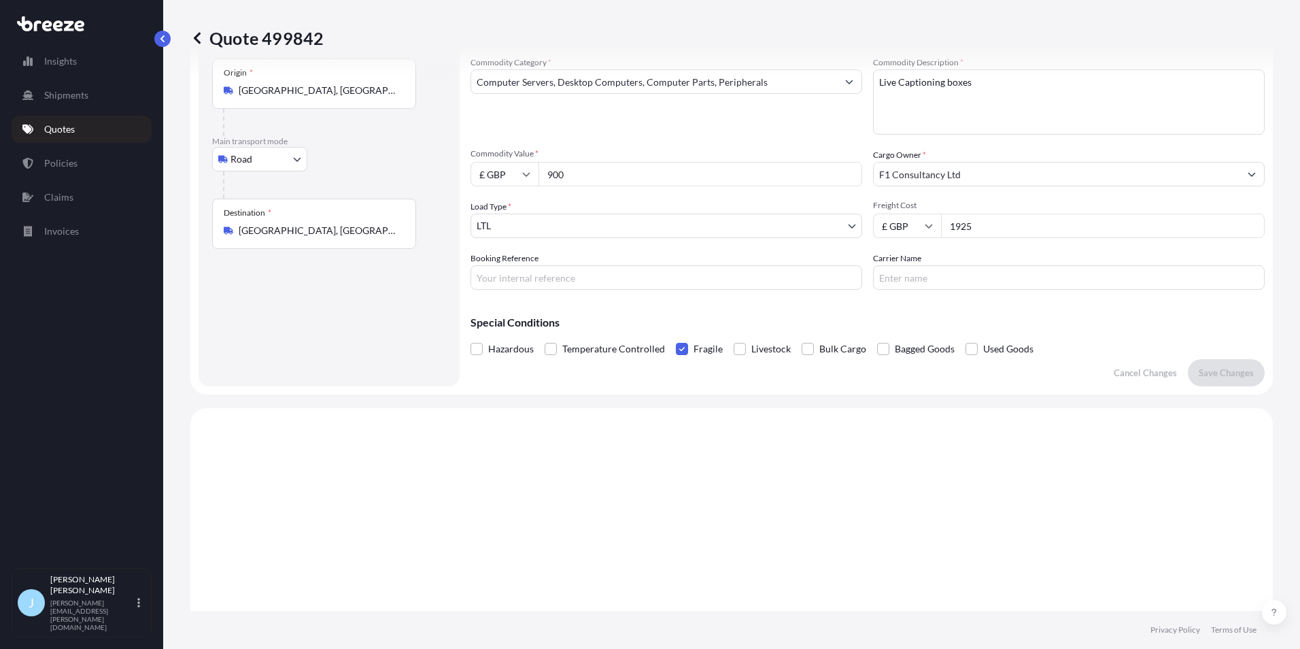
scroll to position [0, 0]
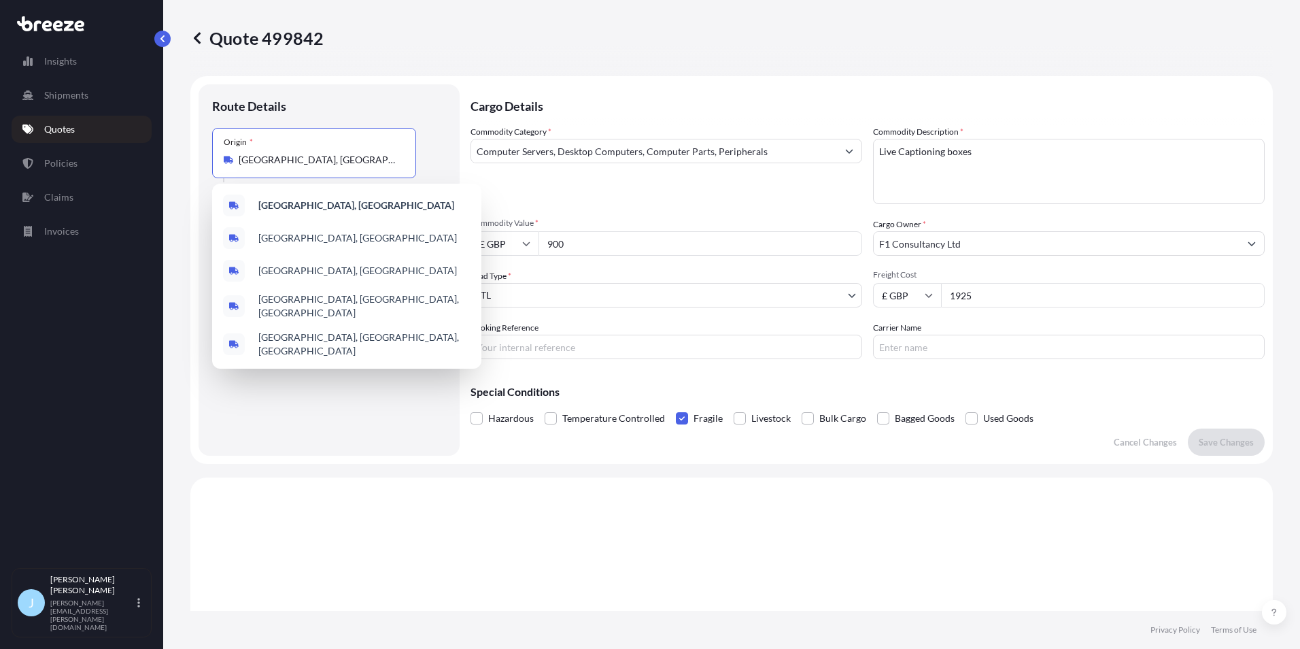
click at [323, 166] on input "[GEOGRAPHIC_DATA], [GEOGRAPHIC_DATA]" at bounding box center [319, 160] width 160 height 14
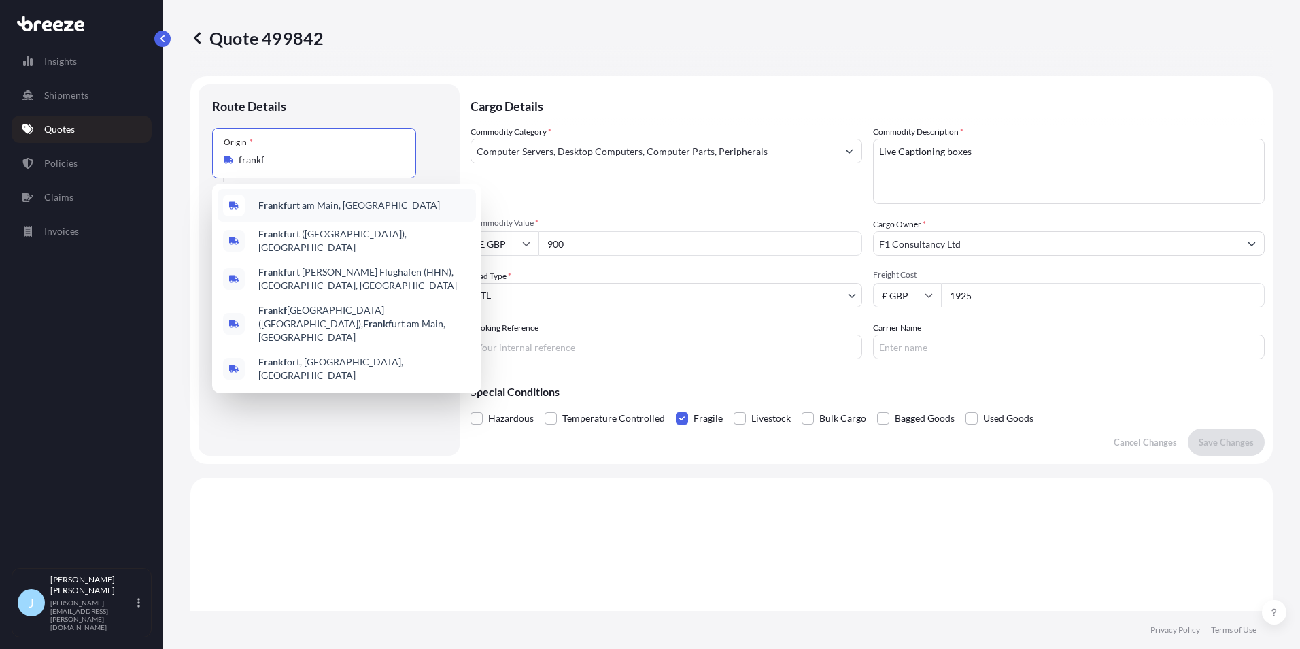
click at [324, 196] on div "Frankf urt am [GEOGRAPHIC_DATA], [GEOGRAPHIC_DATA]" at bounding box center [347, 205] width 258 height 33
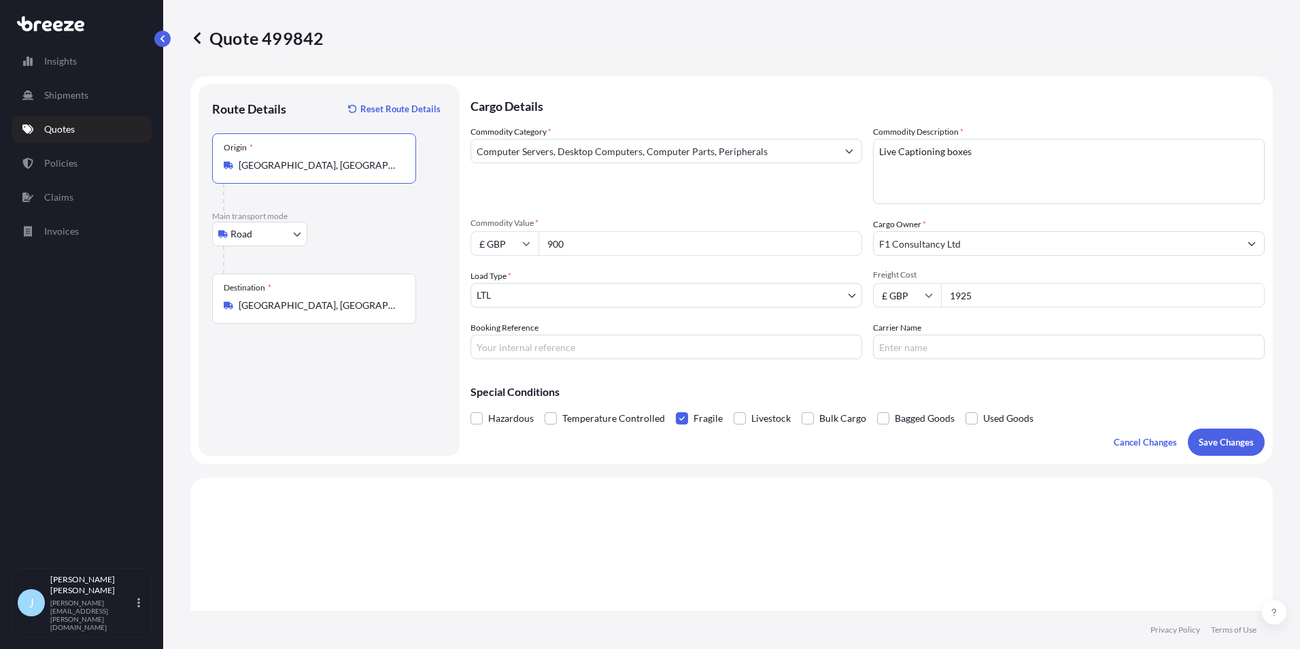
type input "[GEOGRAPHIC_DATA], [GEOGRAPHIC_DATA]"
click at [324, 304] on input "[GEOGRAPHIC_DATA], [GEOGRAPHIC_DATA]" at bounding box center [319, 305] width 160 height 14
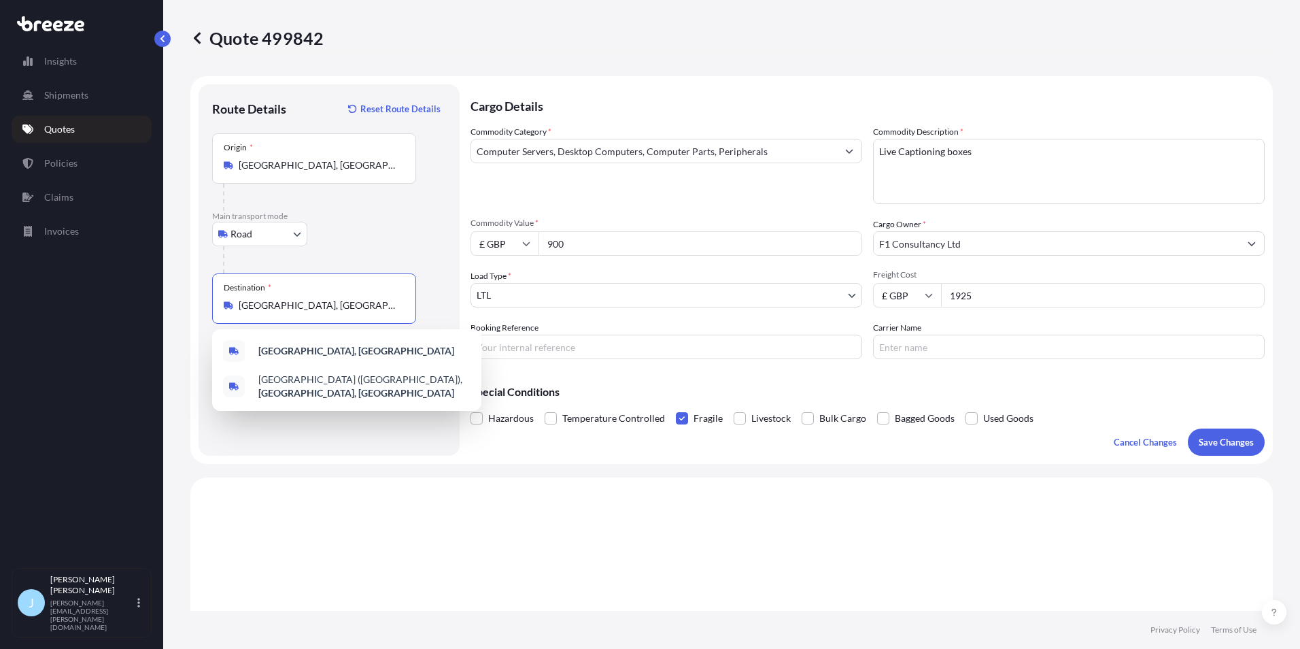
click at [324, 304] on input "[GEOGRAPHIC_DATA], [GEOGRAPHIC_DATA]" at bounding box center [319, 305] width 160 height 14
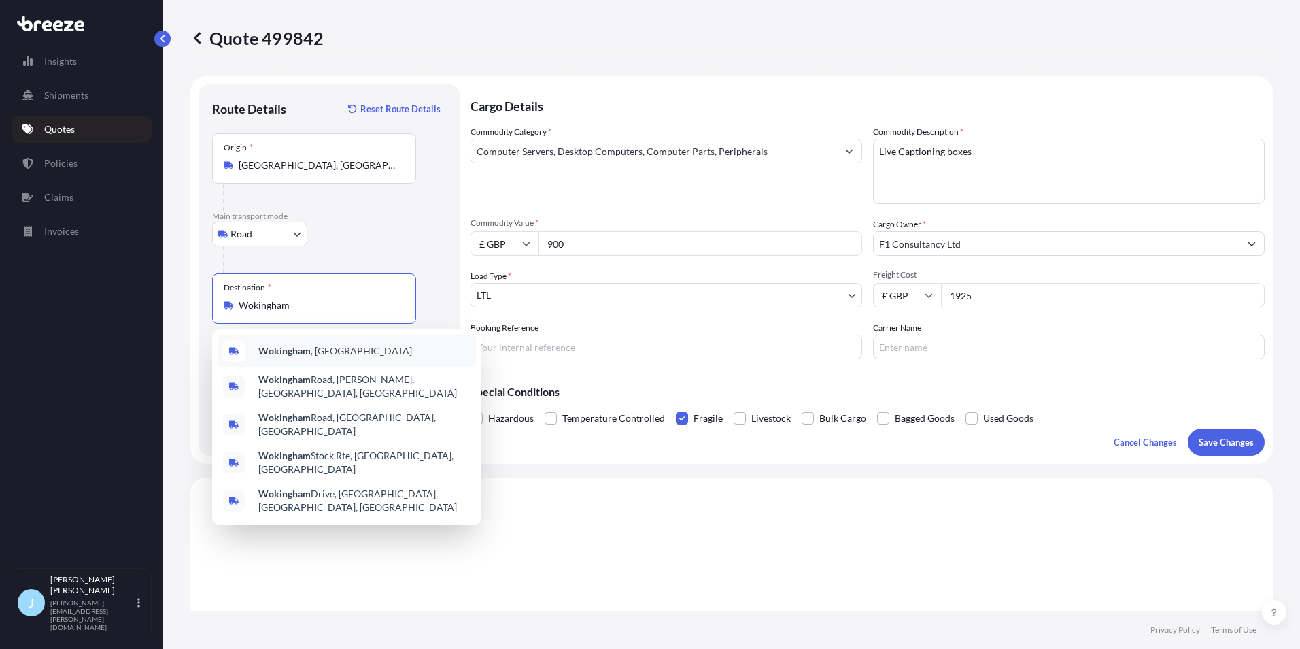
click at [315, 346] on span "[GEOGRAPHIC_DATA] , [GEOGRAPHIC_DATA]" at bounding box center [335, 351] width 154 height 14
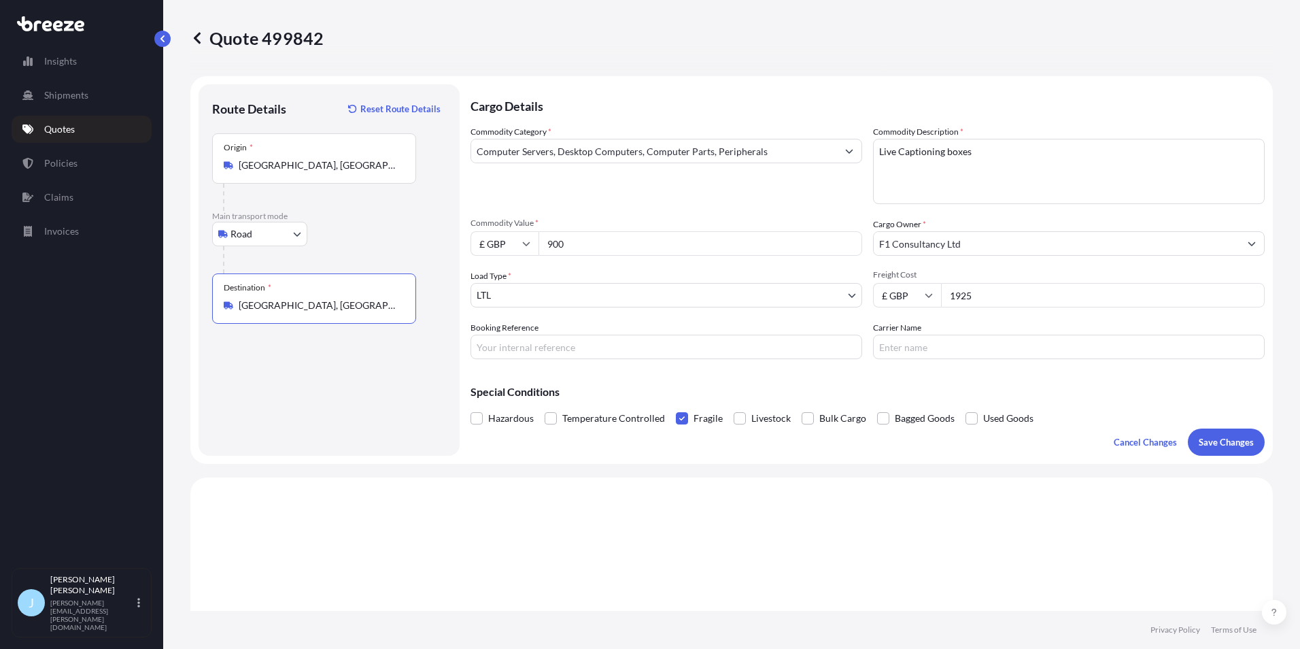
type input "[GEOGRAPHIC_DATA], [GEOGRAPHIC_DATA]"
click at [1229, 451] on button "Save Changes" at bounding box center [1226, 441] width 77 height 27
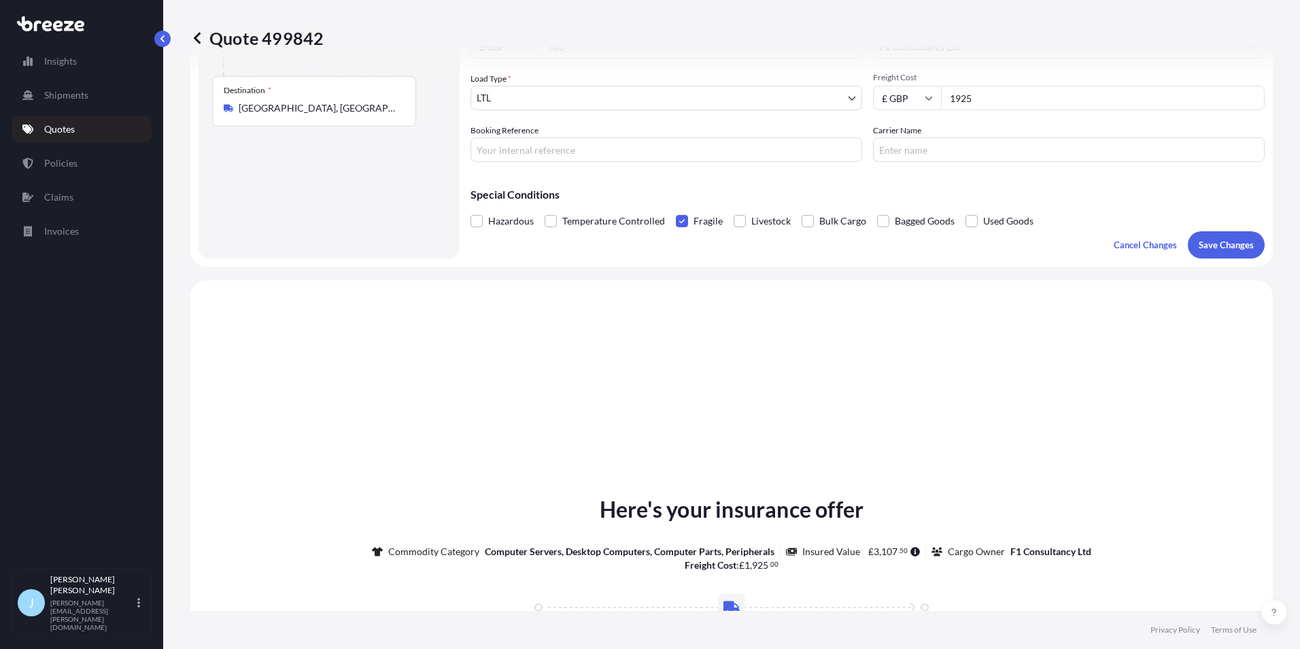
scroll to position [409, 0]
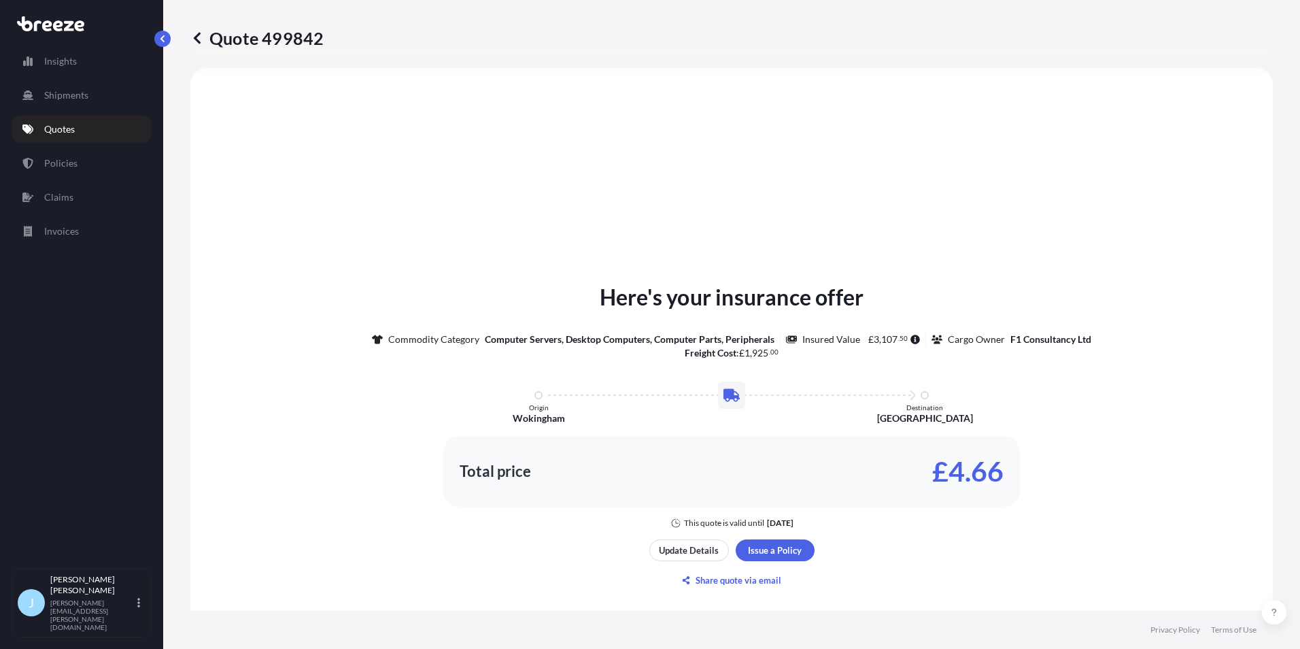
select select "Road"
select select "1"
